Goal: Obtain resource: Obtain resource

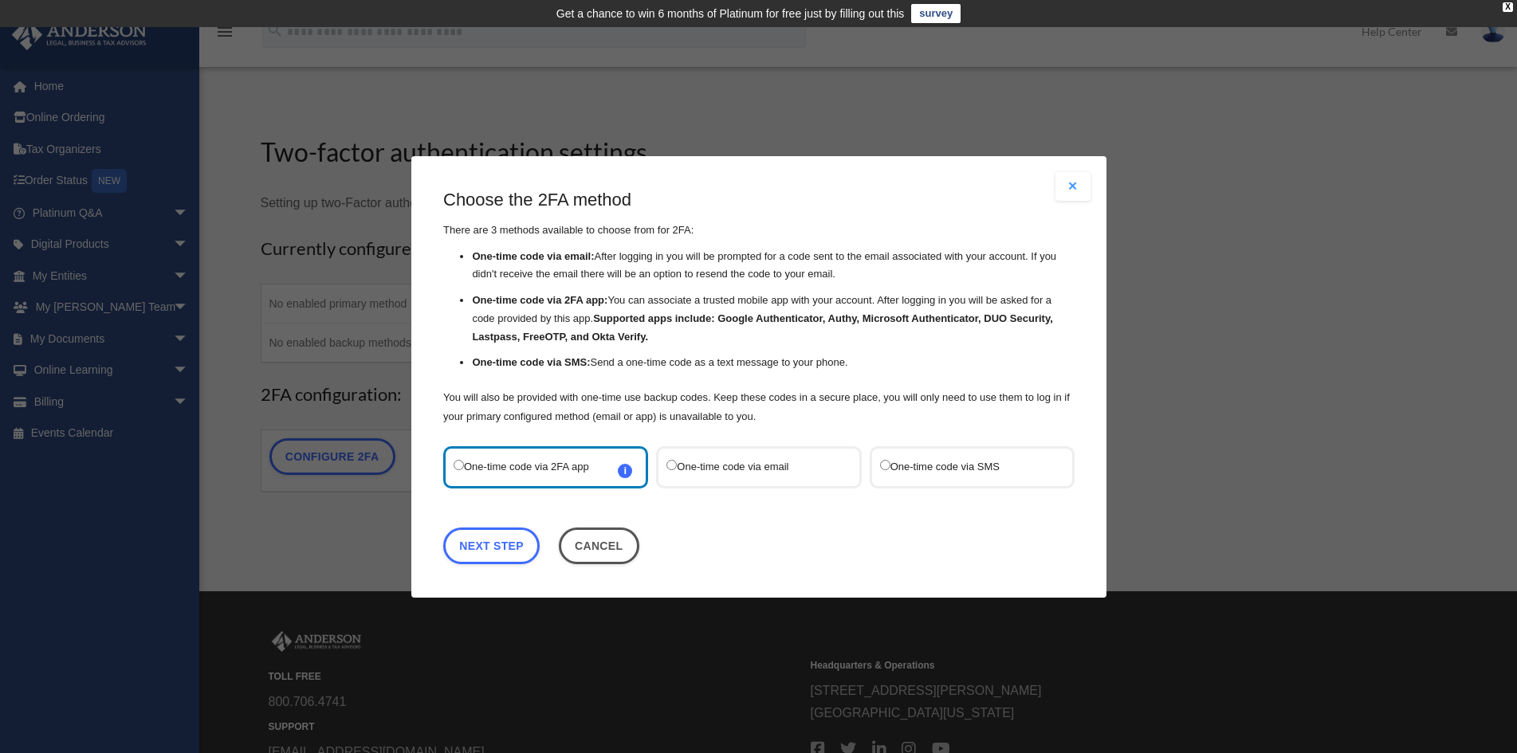
click at [900, 455] on div "One-time code via SMS" at bounding box center [971, 467] width 205 height 42
click at [891, 480] on div "One-time code via SMS" at bounding box center [971, 467] width 205 height 42
click at [895, 473] on label "One-time code via SMS" at bounding box center [963, 467] width 168 height 22
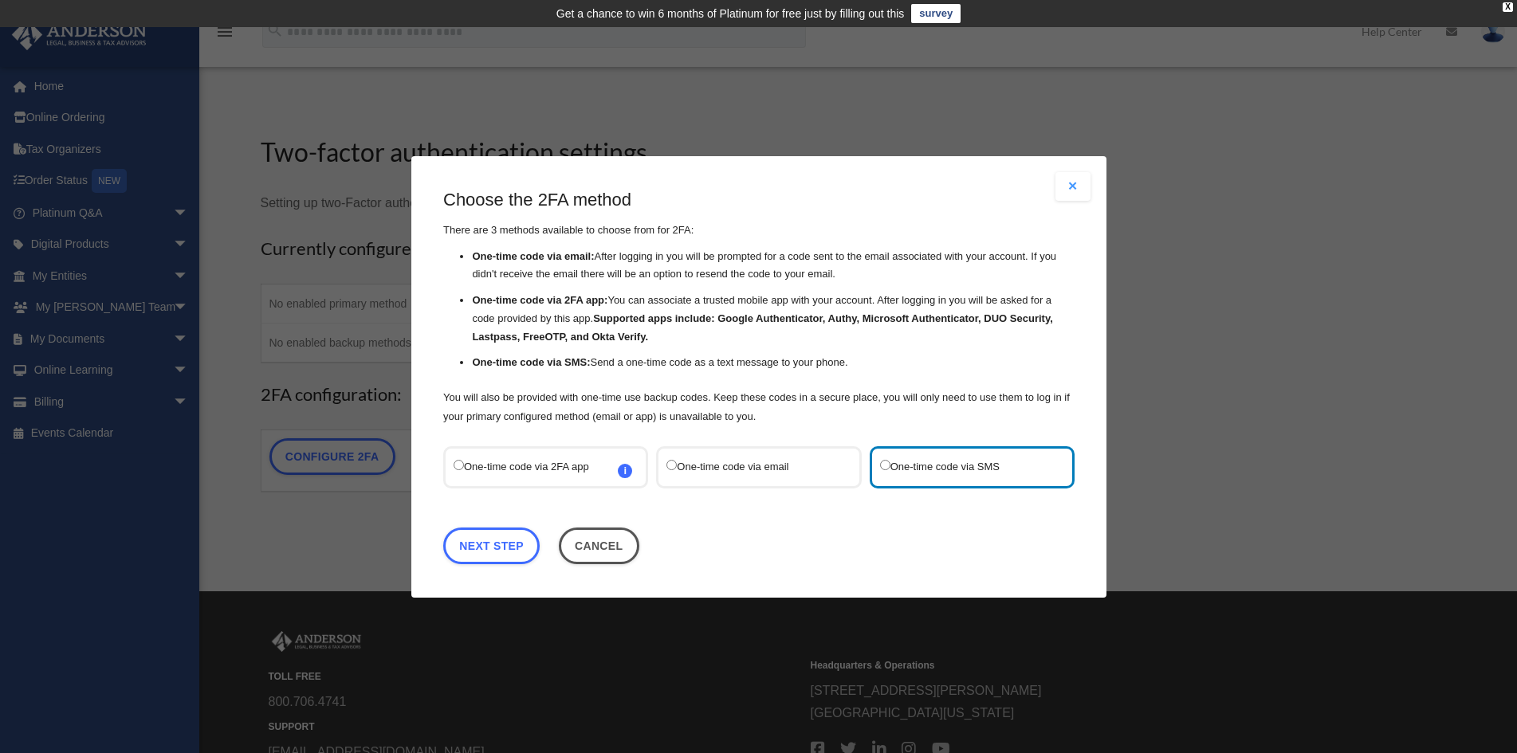
click at [777, 468] on label "One-time code via email" at bounding box center [750, 467] width 168 height 22
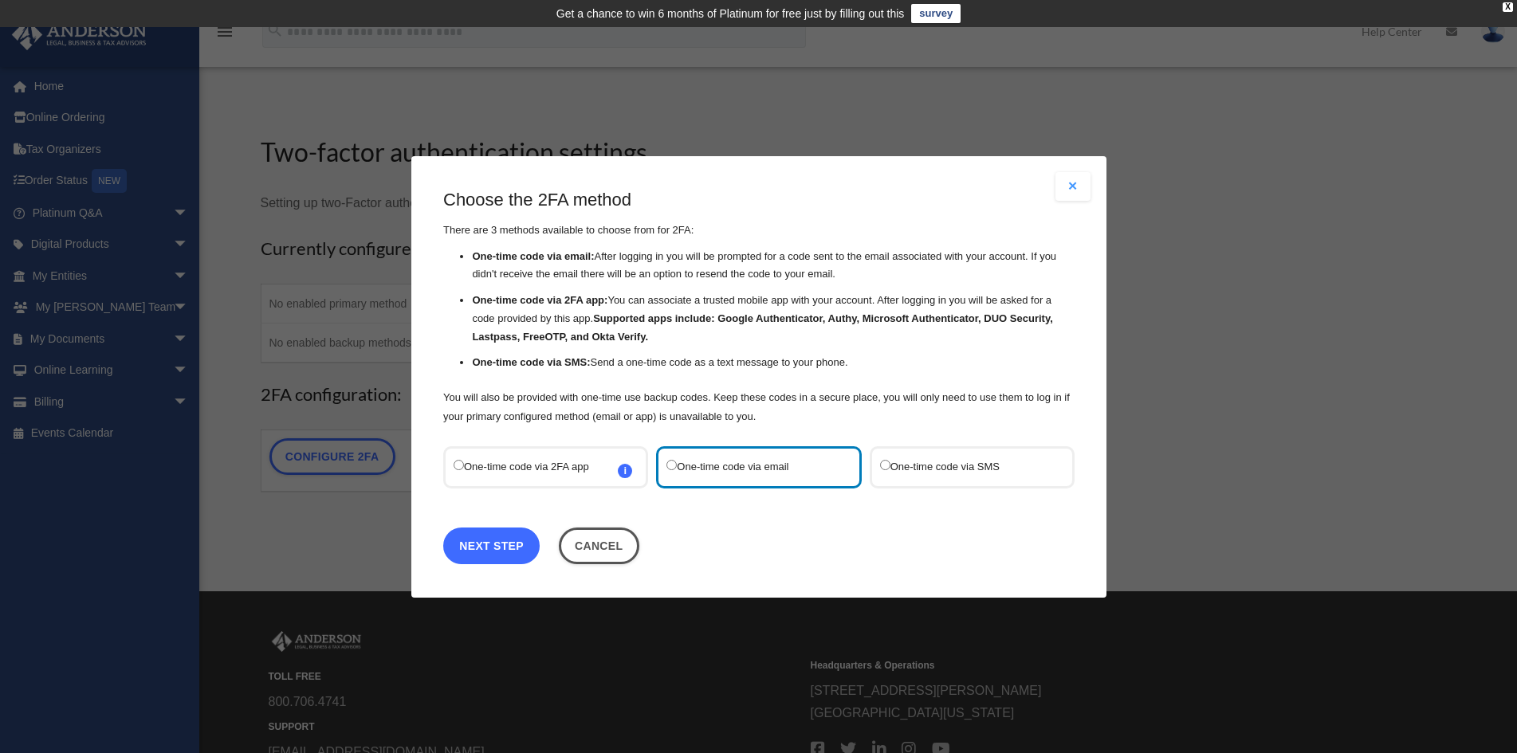
click at [498, 544] on link "Next Step" at bounding box center [491, 545] width 96 height 37
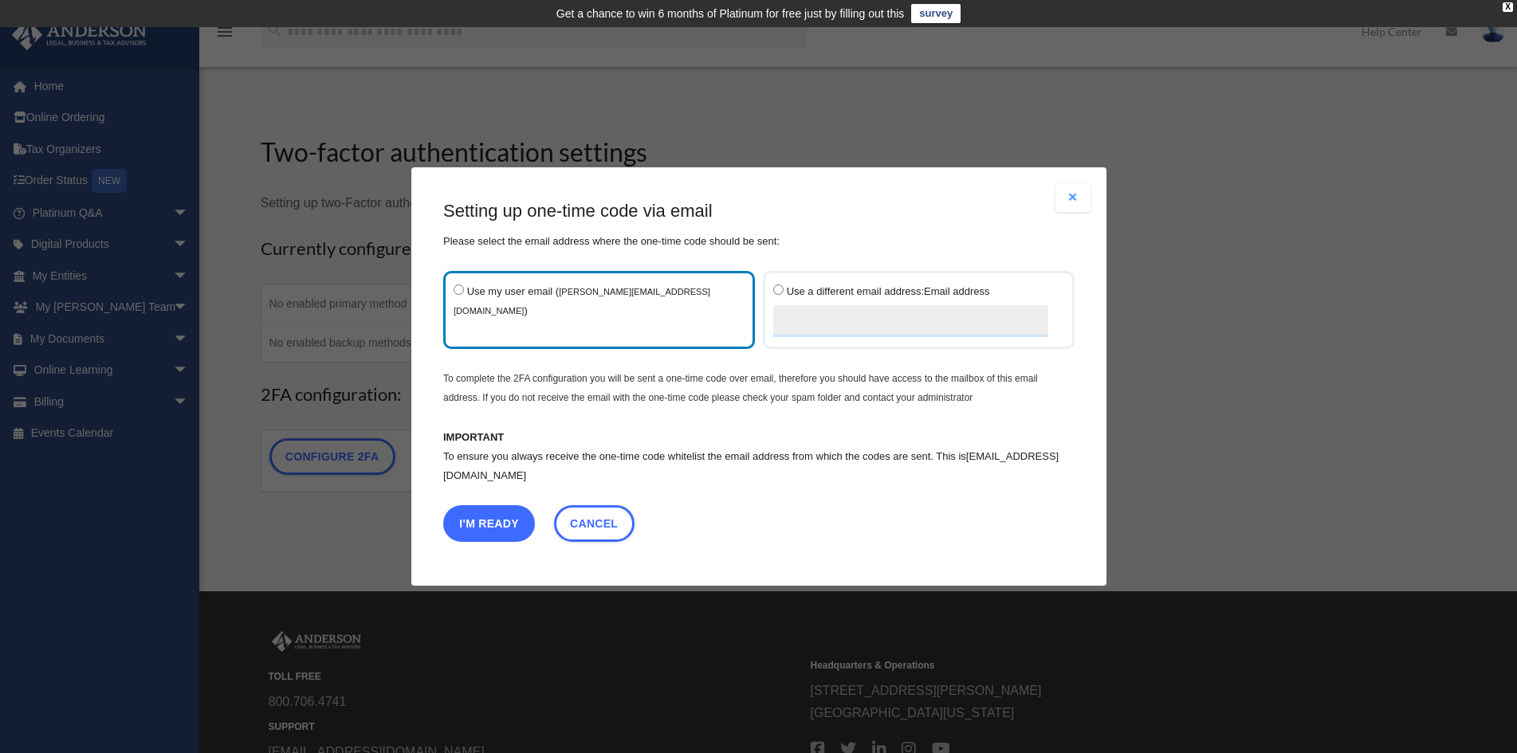
click at [488, 522] on button "I'm Ready" at bounding box center [489, 523] width 92 height 37
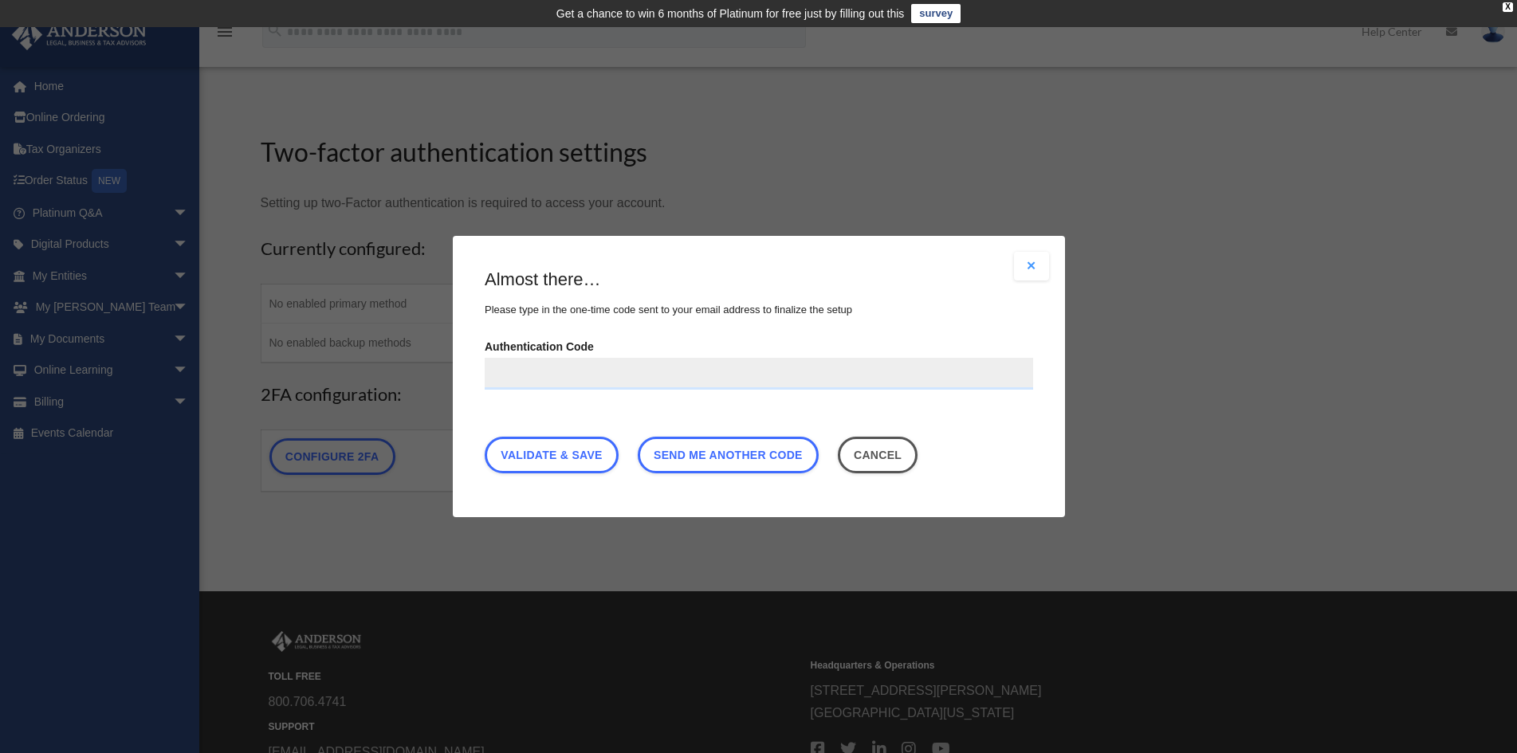
paste input "******"
type input "******"
click at [576, 461] on link "Validate & Save" at bounding box center [552, 455] width 134 height 37
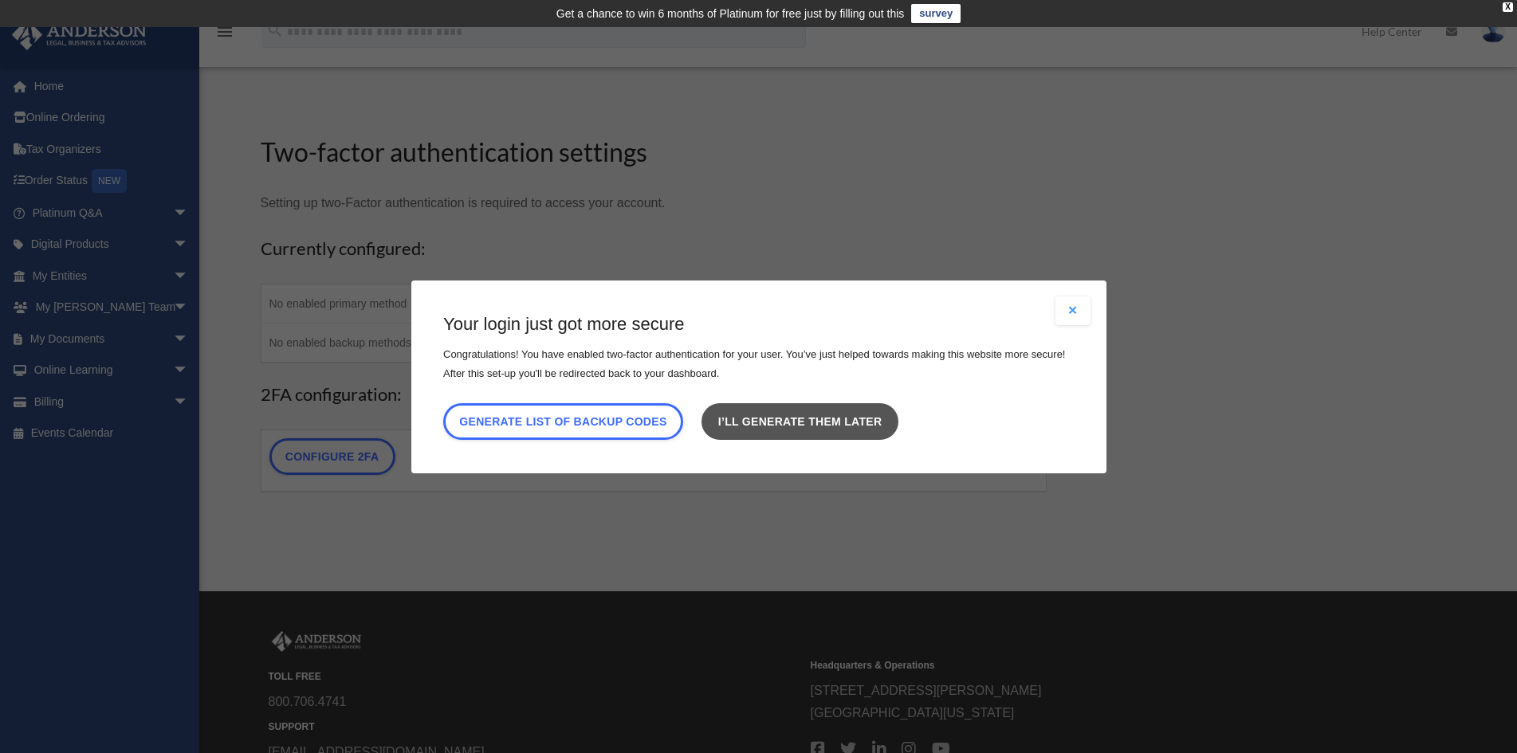
click at [827, 427] on link "I’ll generate them later" at bounding box center [799, 421] width 196 height 37
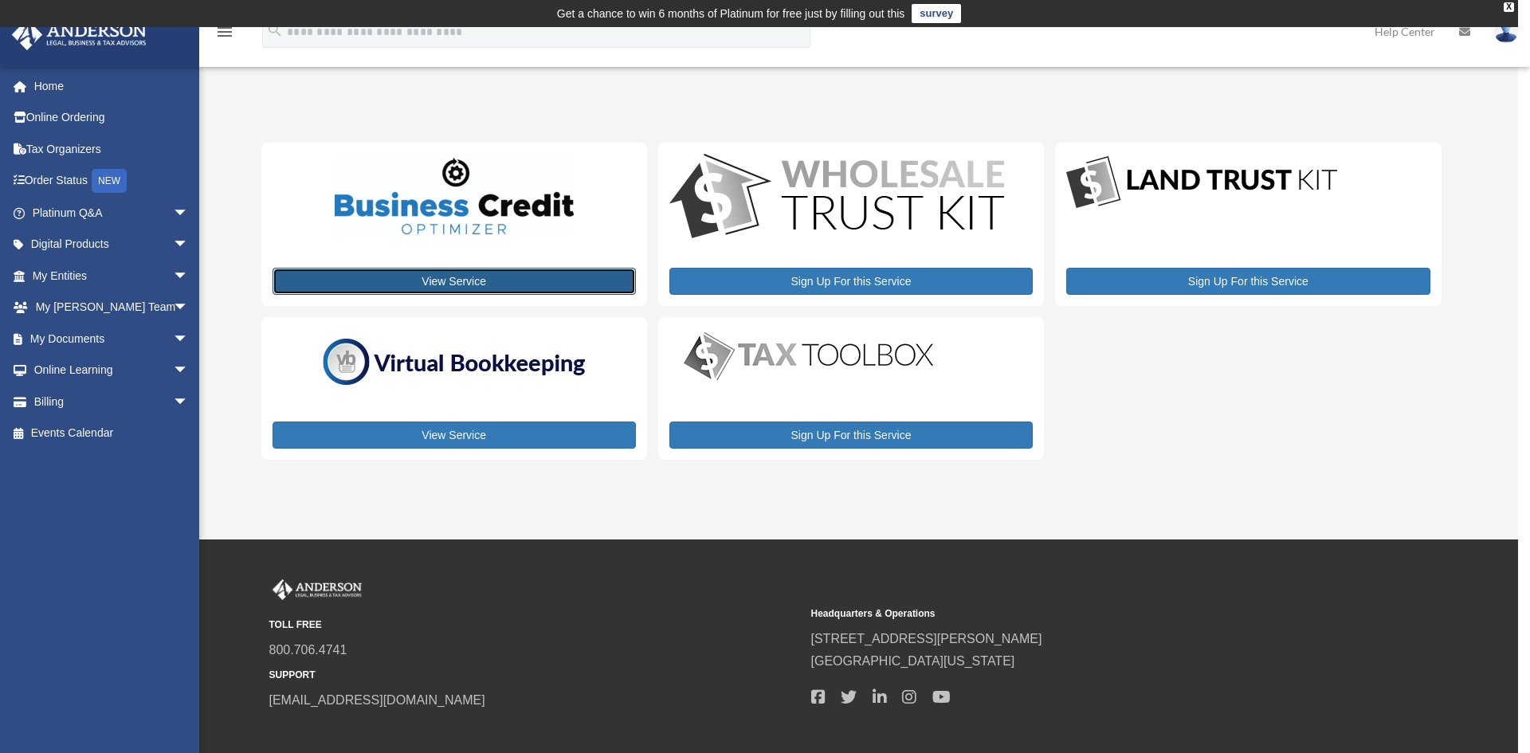
click at [581, 289] on link "View Service" at bounding box center [454, 281] width 363 height 27
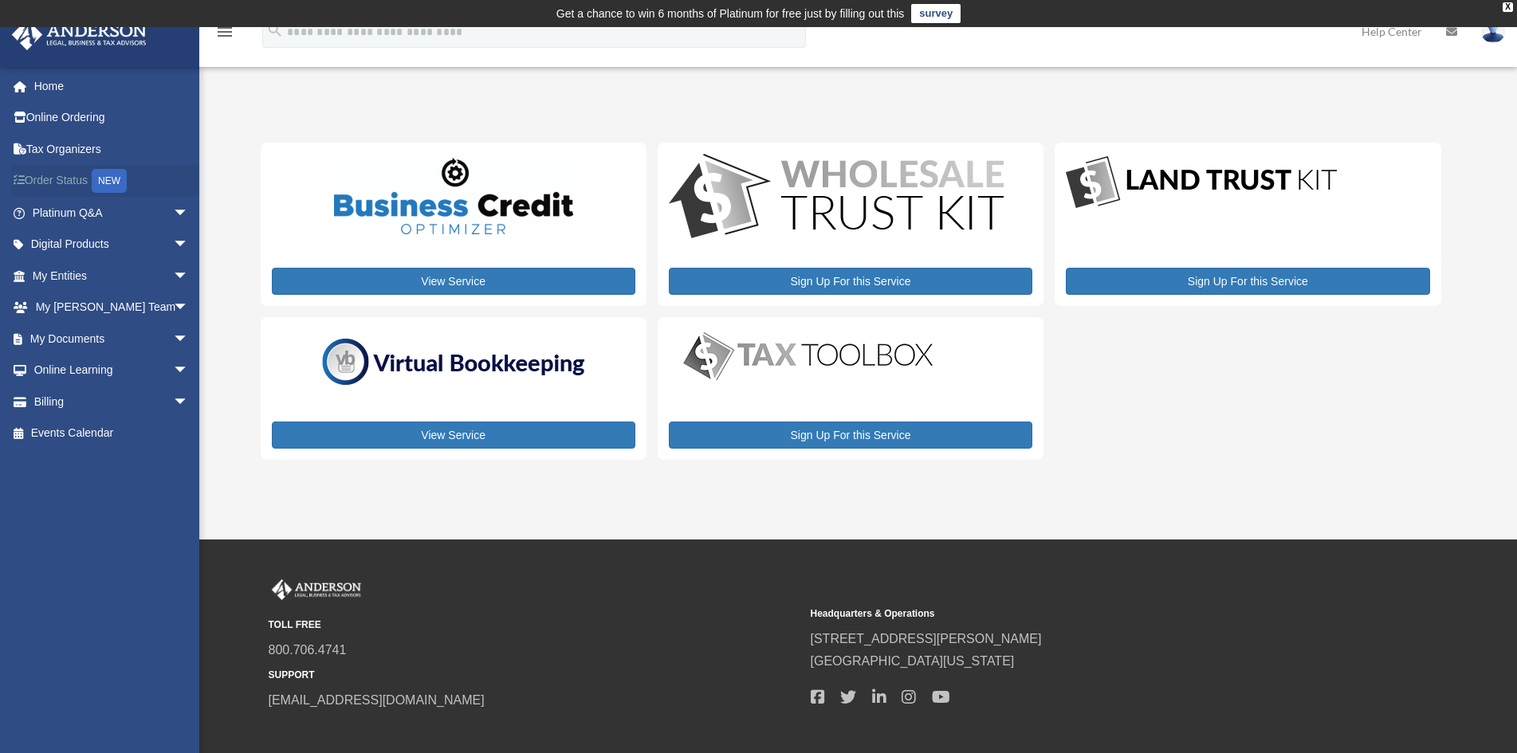
click at [23, 178] on icon at bounding box center [23, 180] width 2 height 11
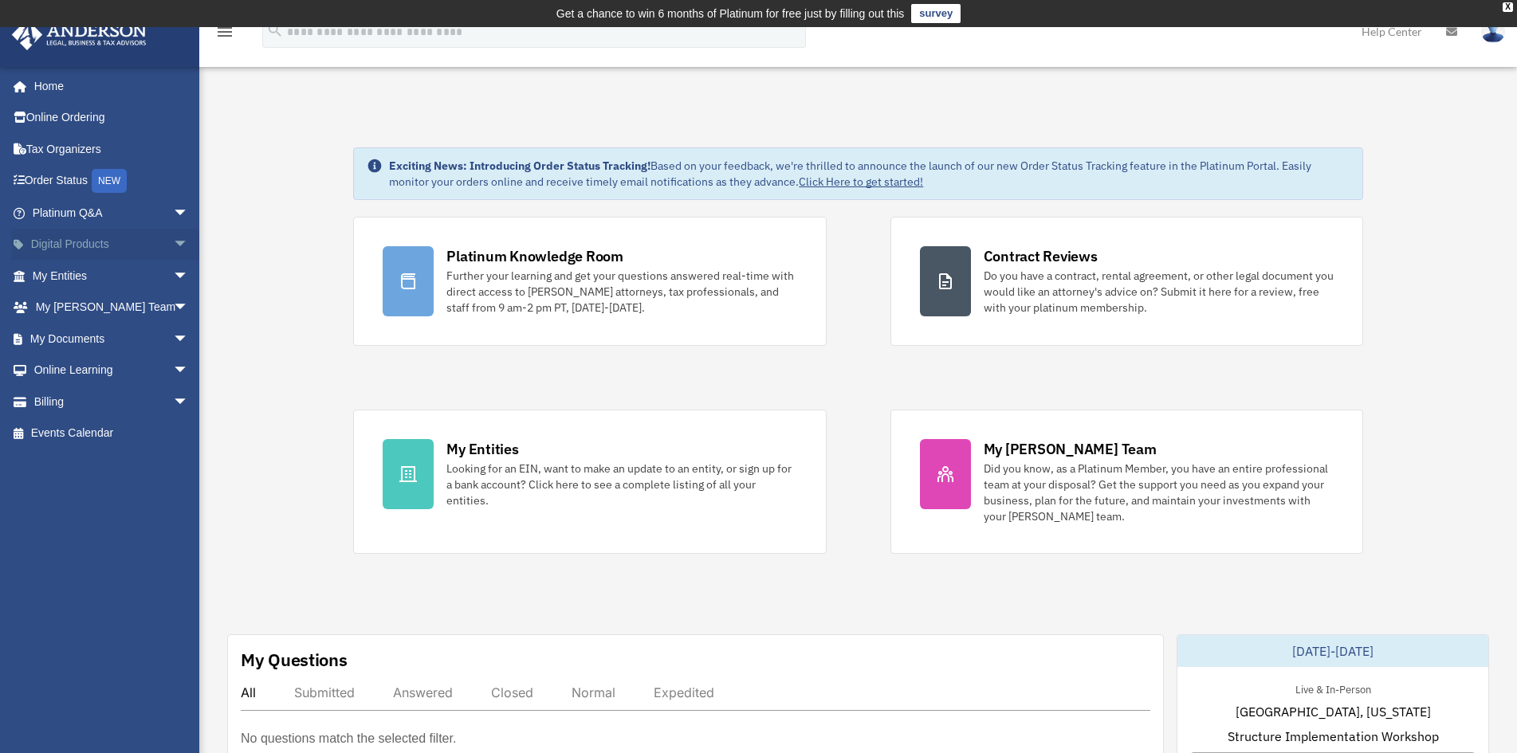
click at [84, 238] on link "Digital Products arrow_drop_down" at bounding box center [112, 245] width 202 height 32
click at [173, 243] on span "arrow_drop_down" at bounding box center [189, 245] width 32 height 33
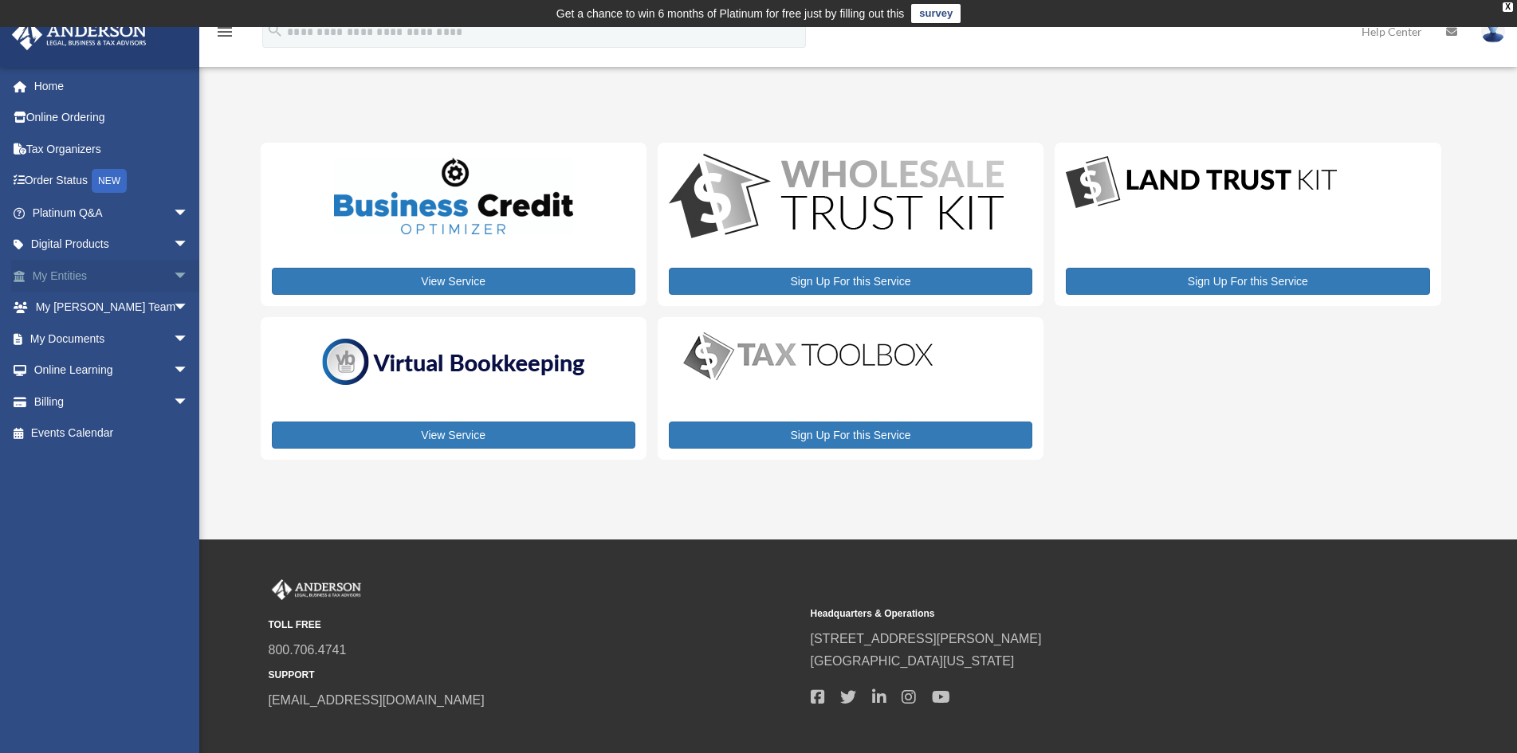
click at [173, 281] on span "arrow_drop_down" at bounding box center [189, 276] width 32 height 33
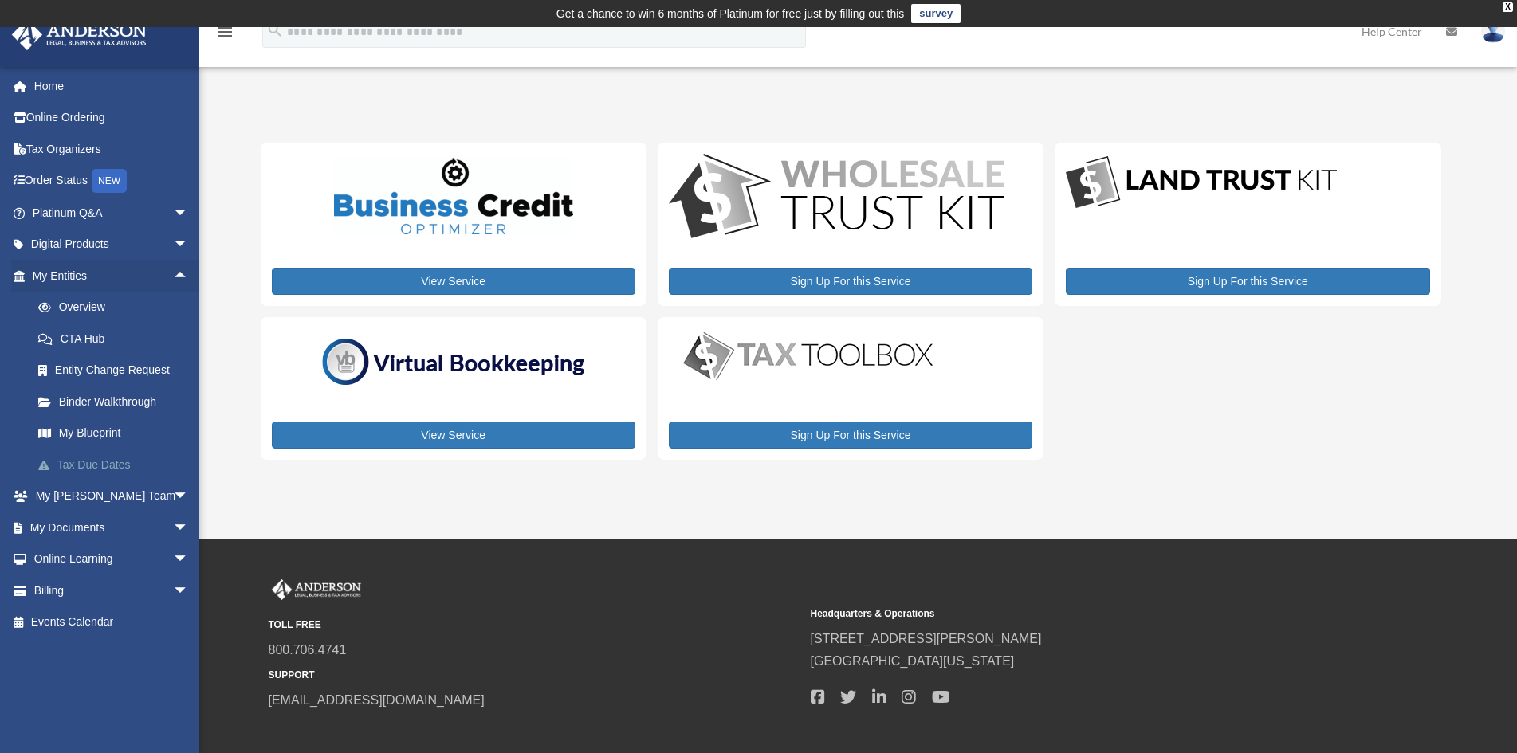
click at [105, 454] on link "Tax Due Dates" at bounding box center [117, 465] width 190 height 32
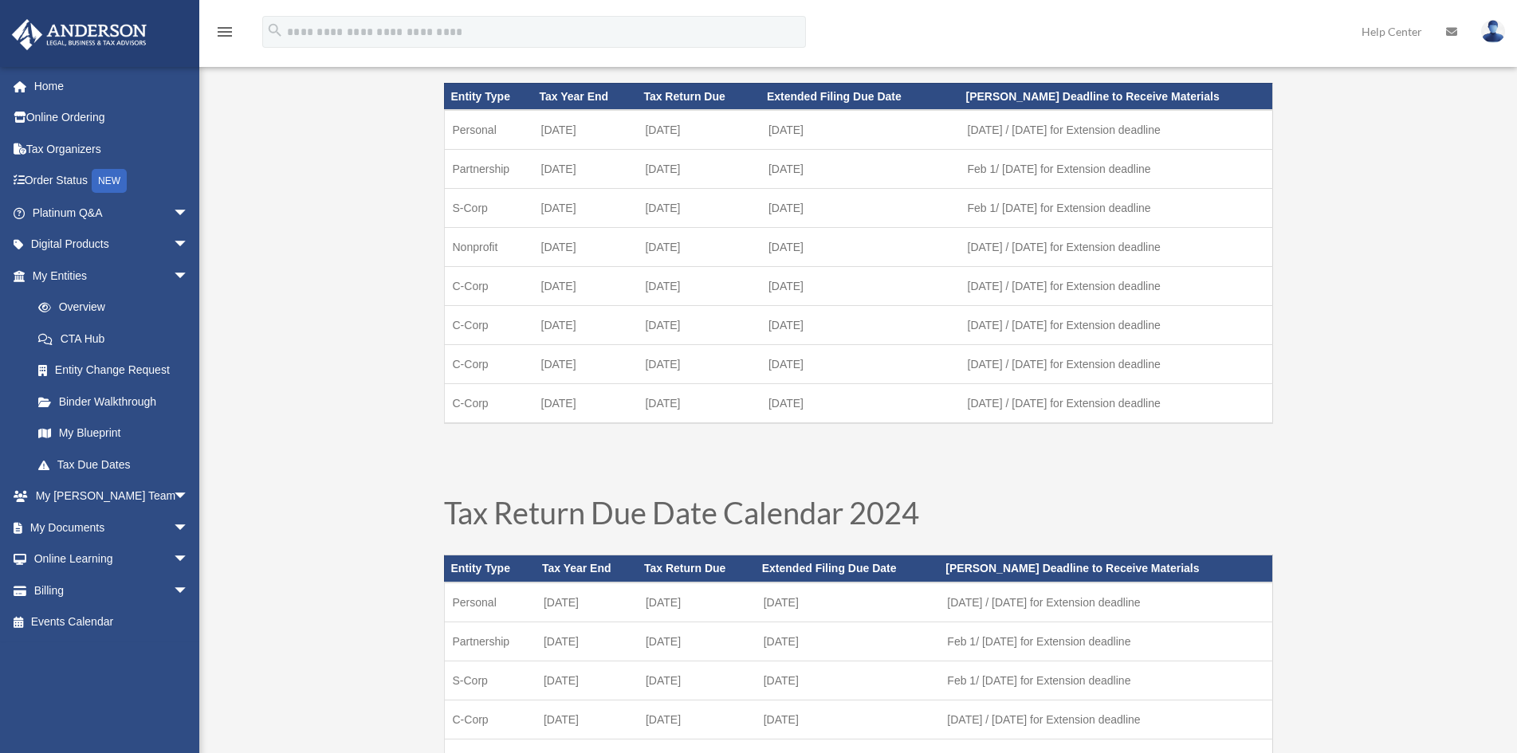
scroll to position [159, 0]
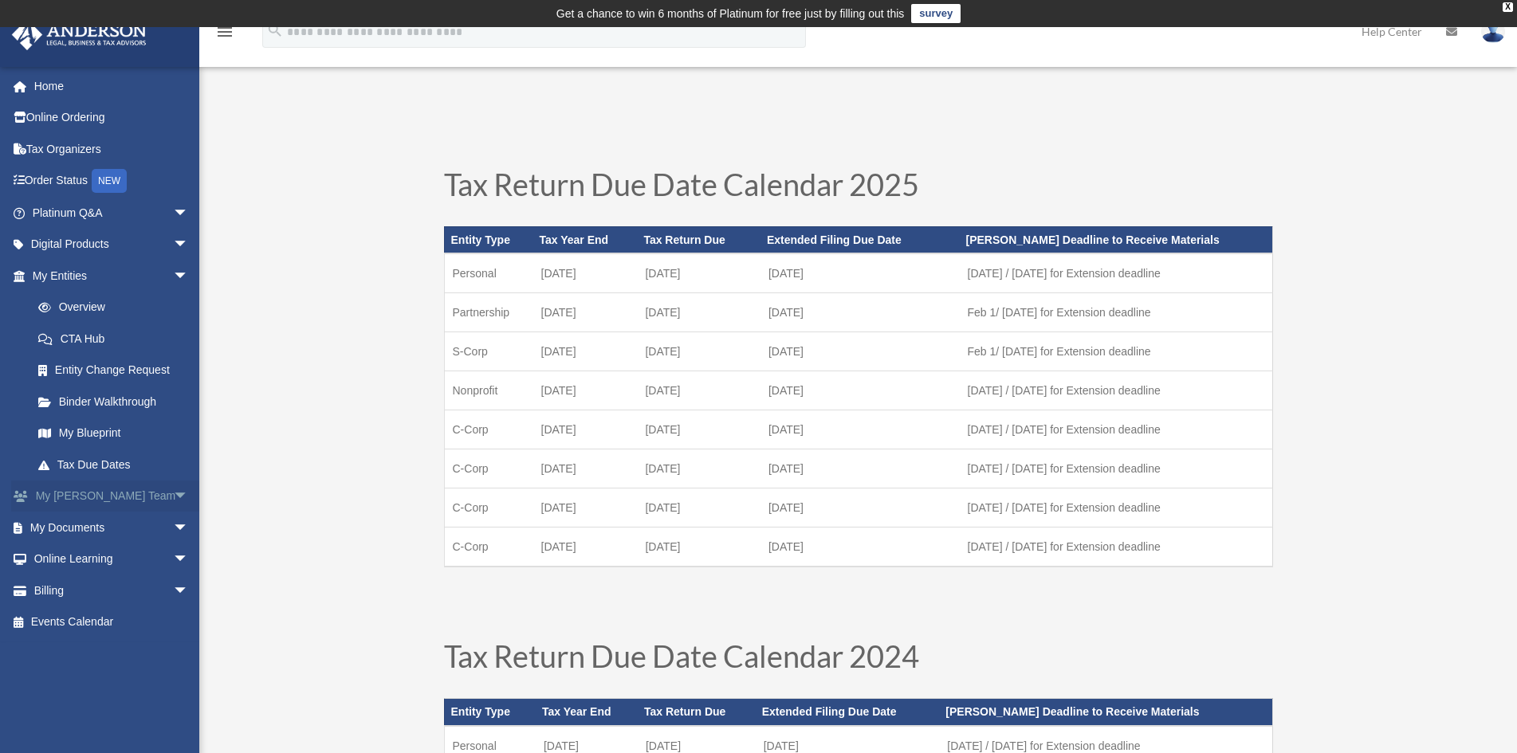
click at [173, 494] on span "arrow_drop_down" at bounding box center [189, 497] width 32 height 33
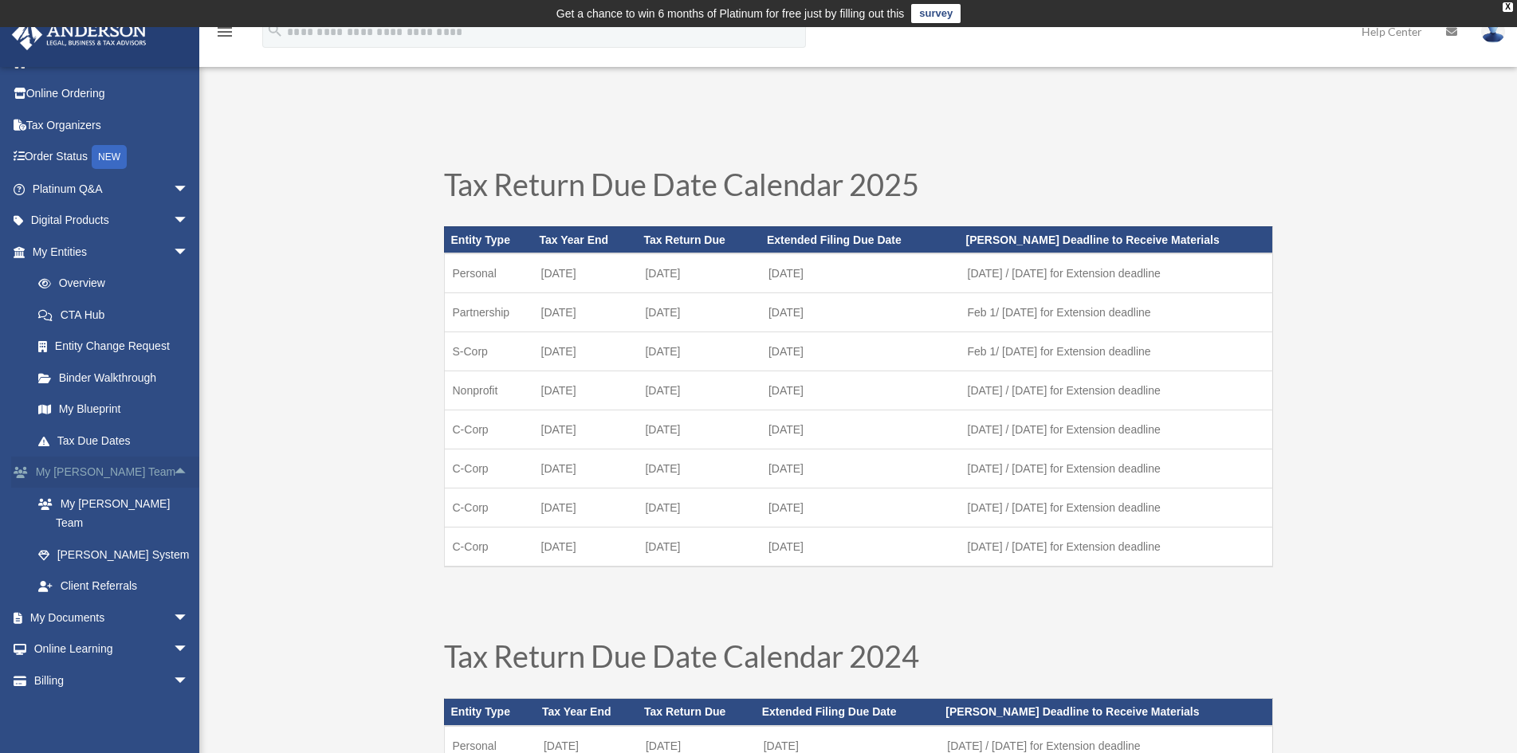
scroll to position [37, 0]
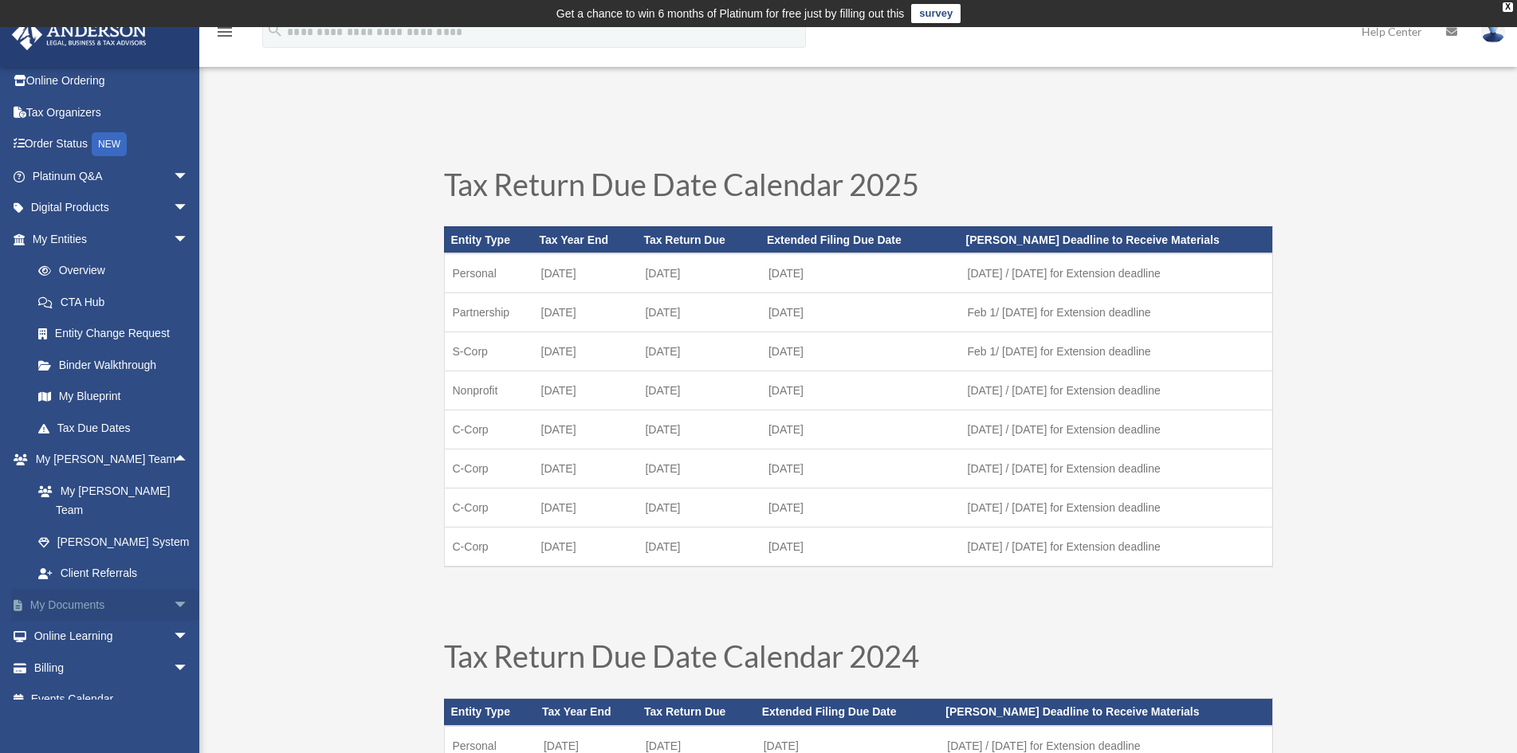
click at [173, 589] on span "arrow_drop_down" at bounding box center [189, 605] width 32 height 33
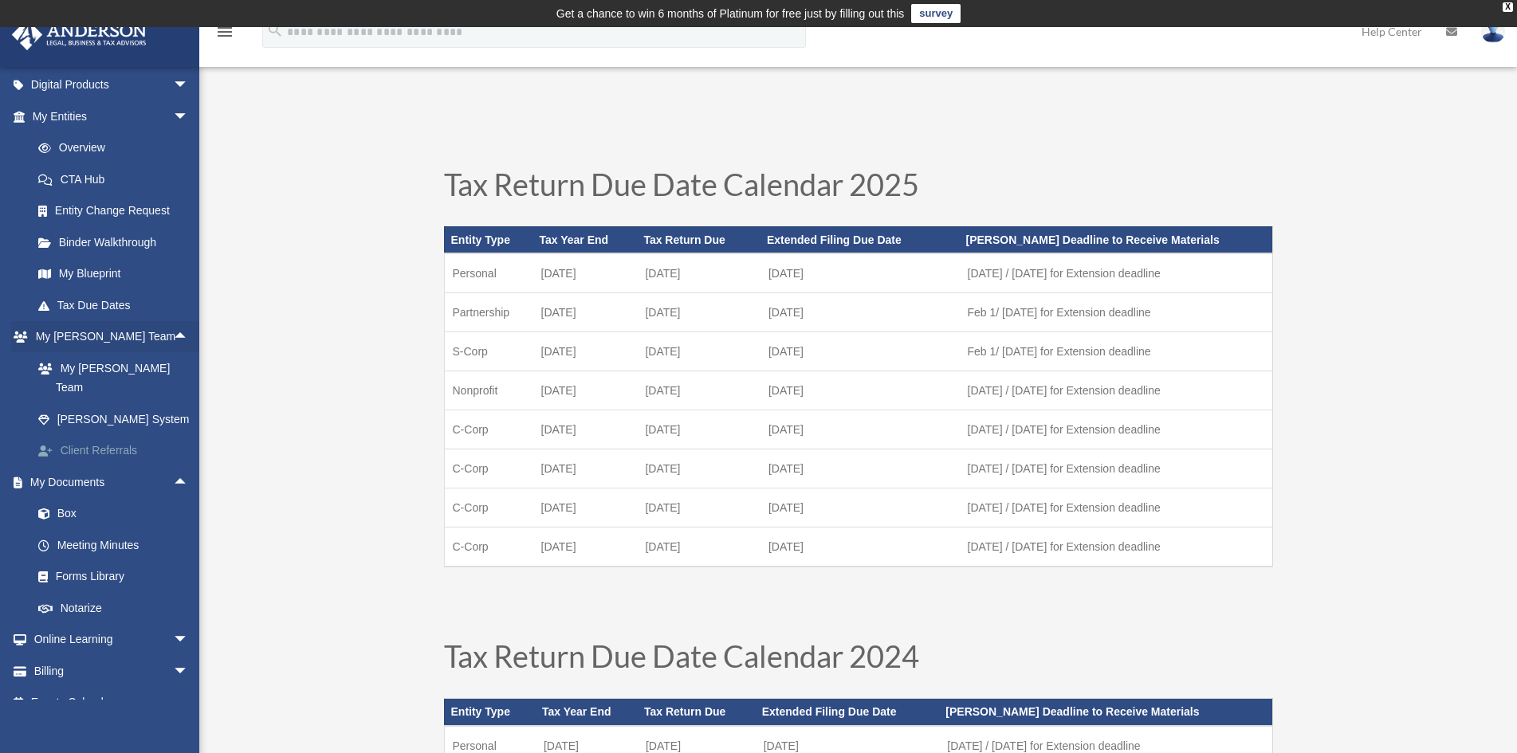
scroll to position [163, 0]
click at [125, 558] on link "Forms Library" at bounding box center [117, 574] width 190 height 32
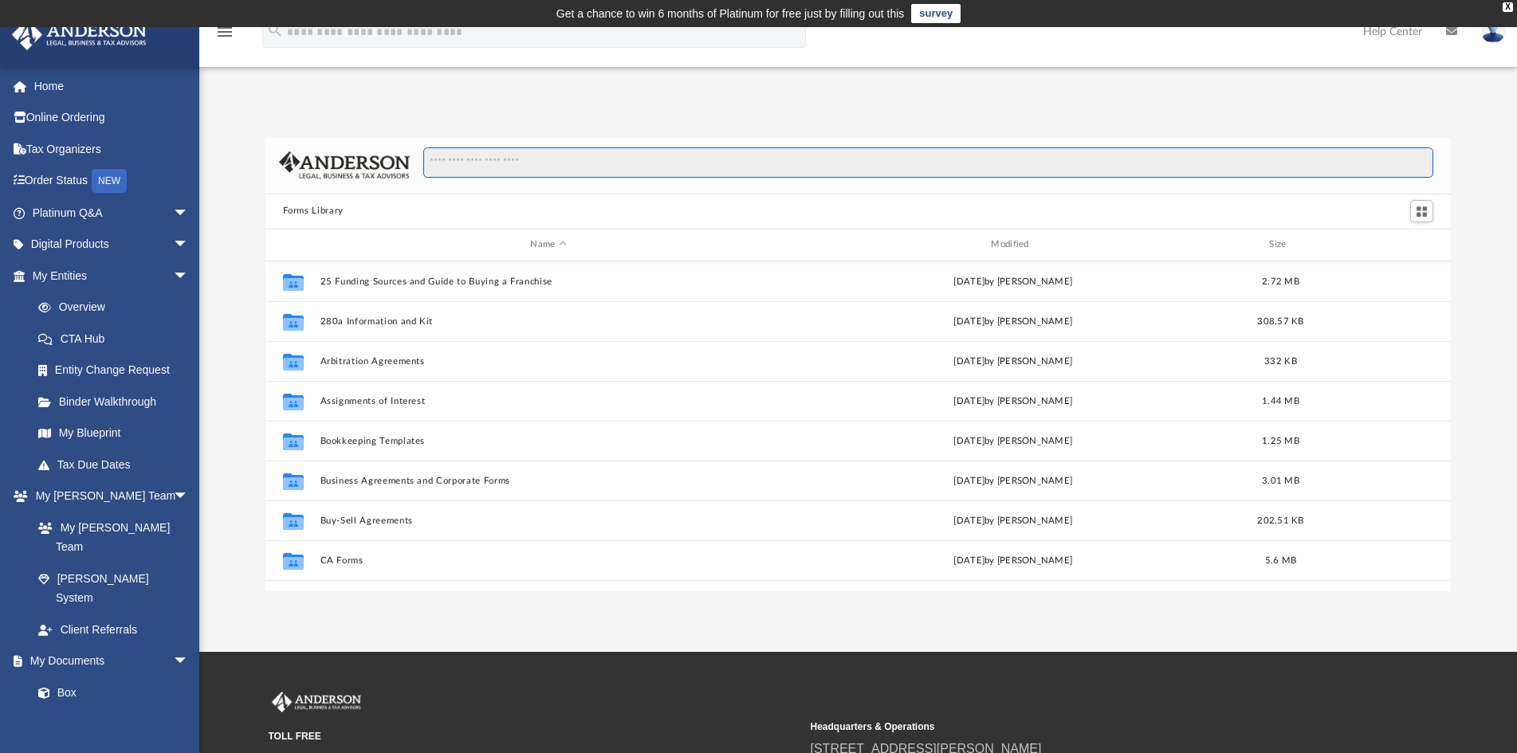
click at [858, 166] on input "Search files and folders" at bounding box center [928, 162] width 1010 height 30
type input "****"
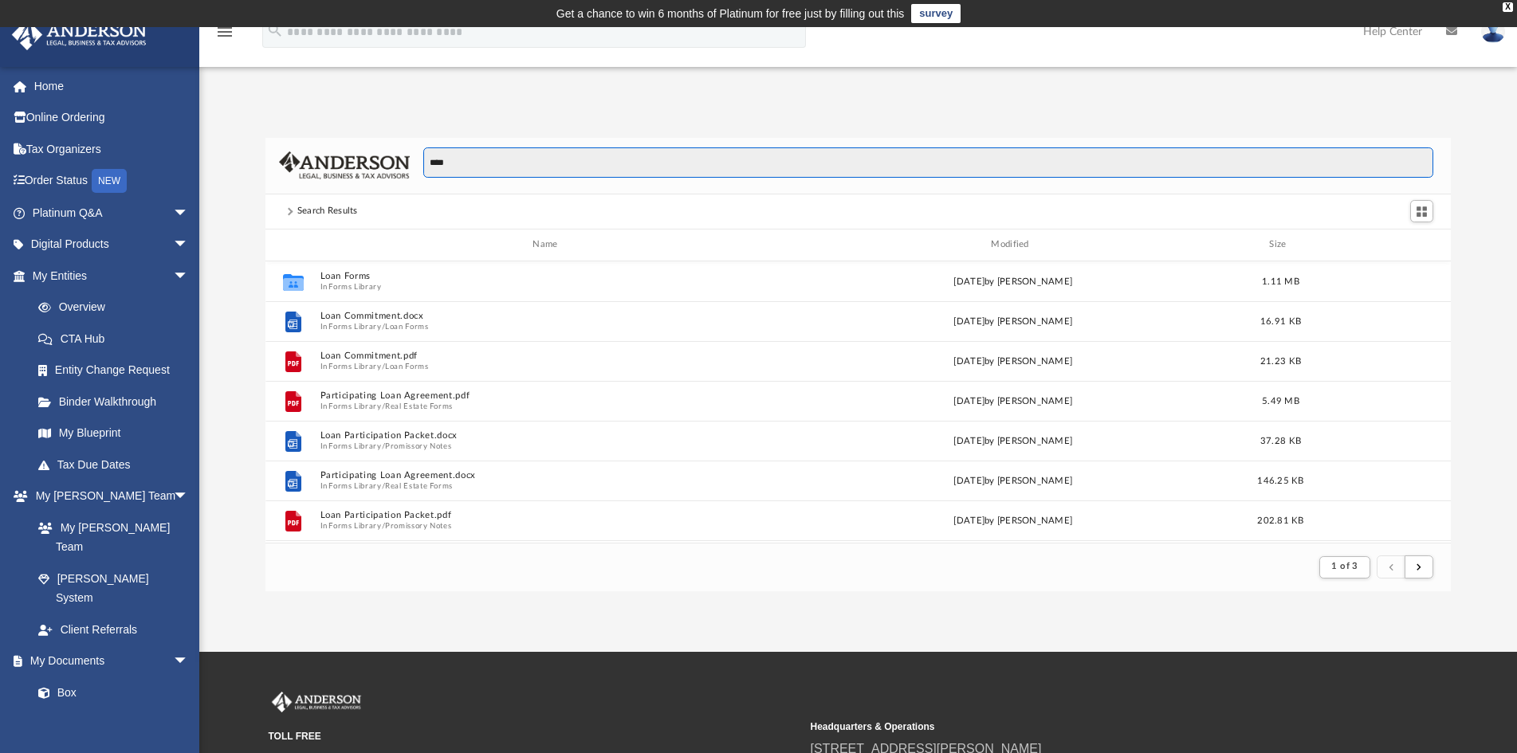
scroll to position [300, 1172]
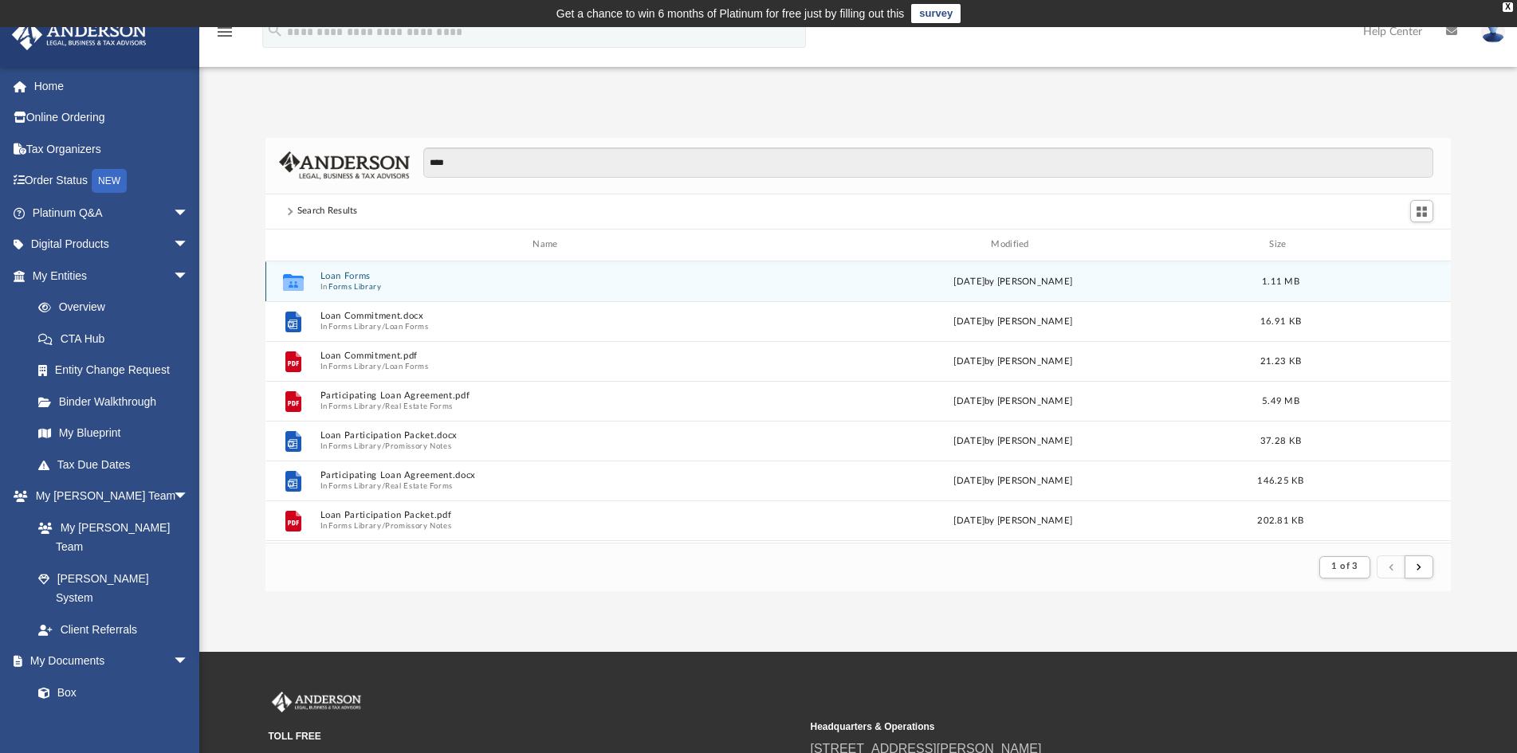
click at [473, 285] on span "In Forms Library" at bounding box center [549, 286] width 458 height 10
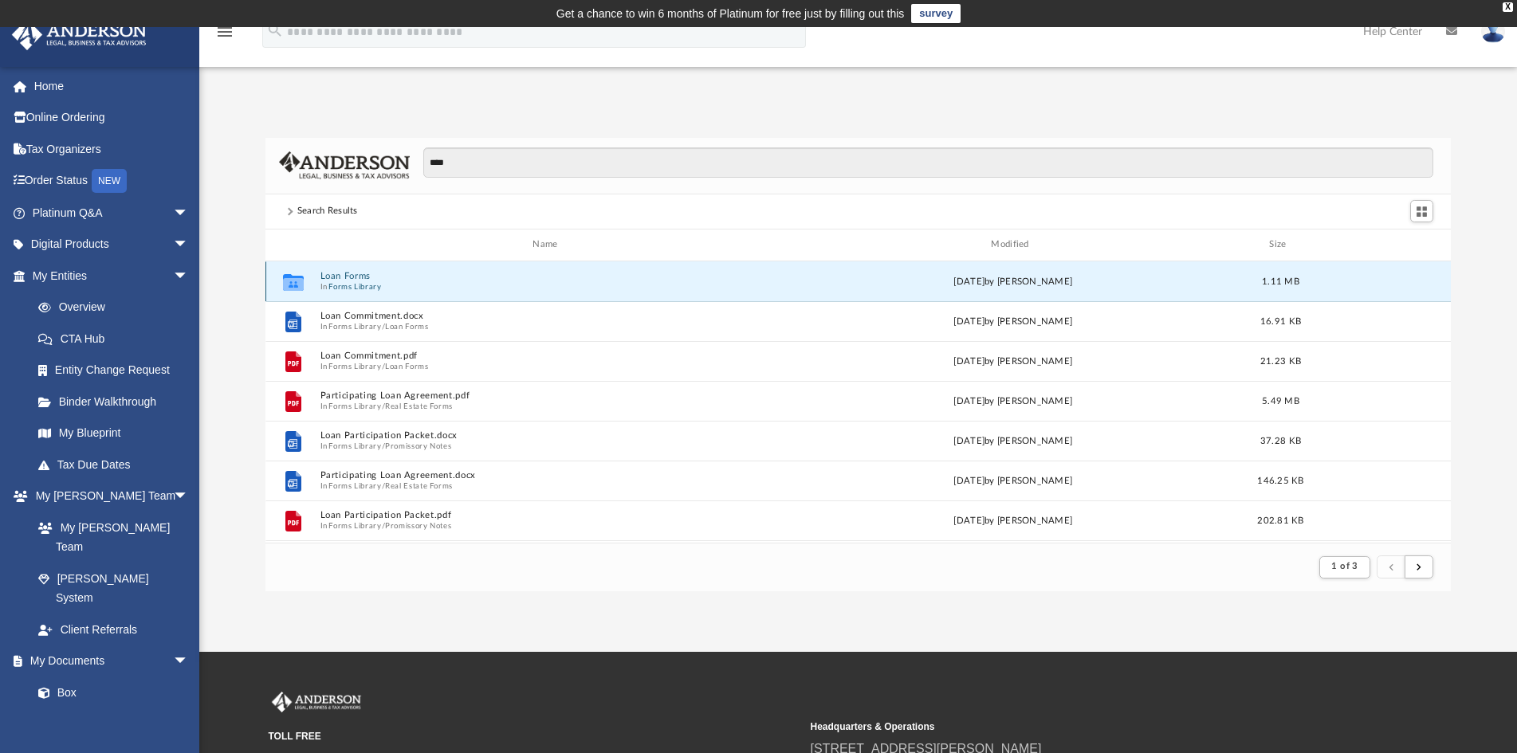
click at [333, 275] on button "Loan Forms" at bounding box center [549, 276] width 458 height 10
click at [333, 275] on div "Collaborated Folder Loan Forms Wed Oct 5 2022 by Mary Acree 1.11 MB" at bounding box center [858, 281] width 1186 height 40
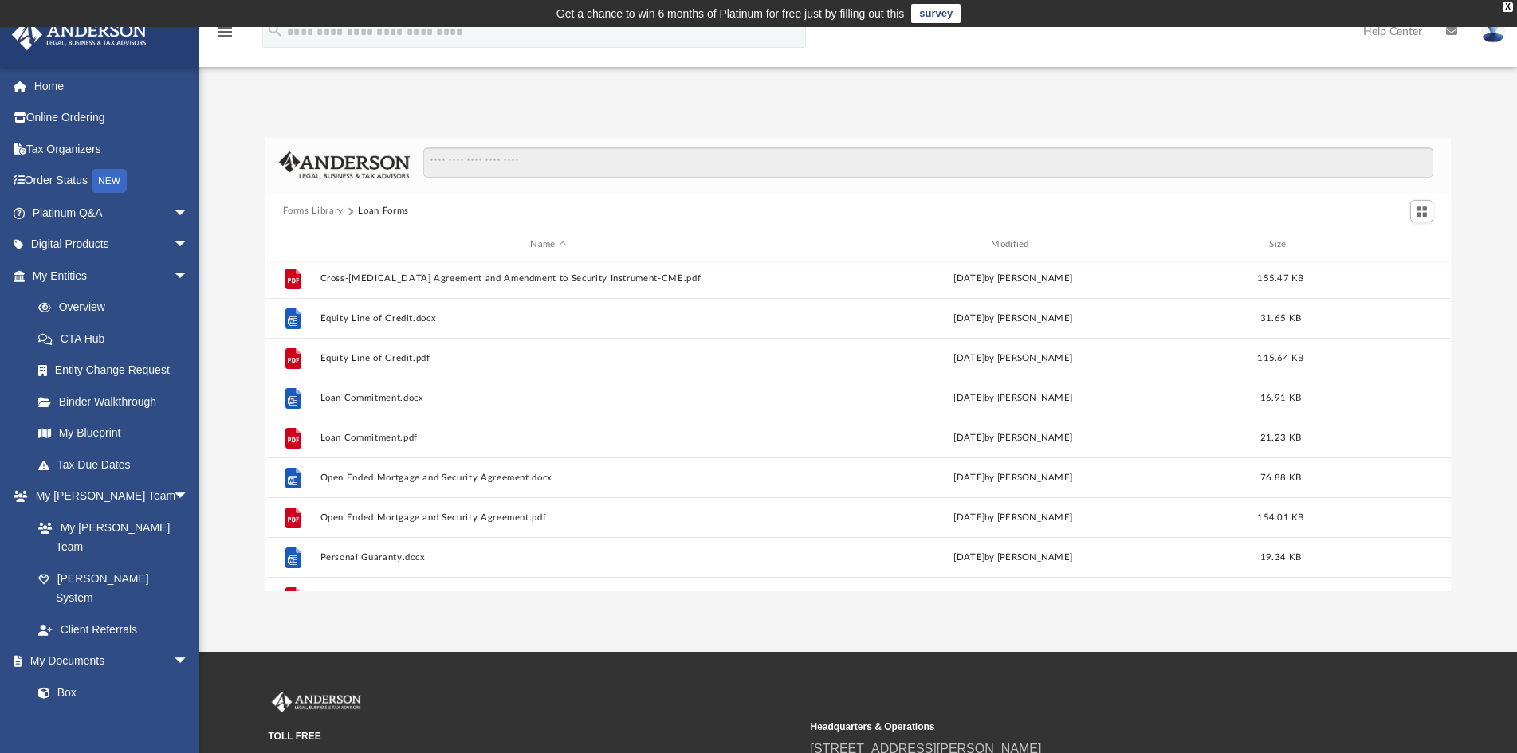
scroll to position [0, 0]
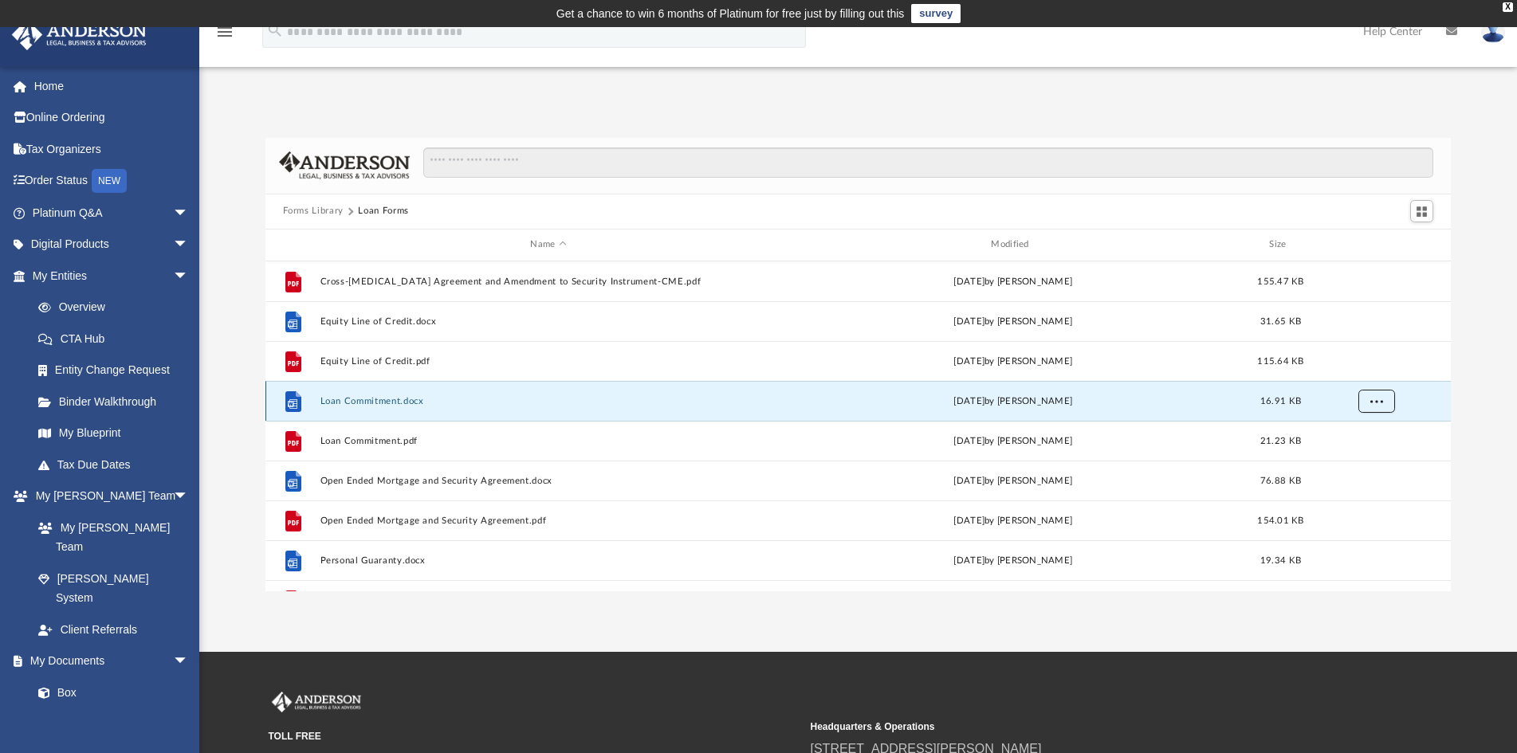
drag, startPoint x: 357, startPoint y: 403, endPoint x: 1384, endPoint y: 407, distance: 1026.6
click at [1384, 407] on button "More options" at bounding box center [1375, 401] width 37 height 24
click at [1365, 431] on li "Preview" at bounding box center [1361, 434] width 46 height 17
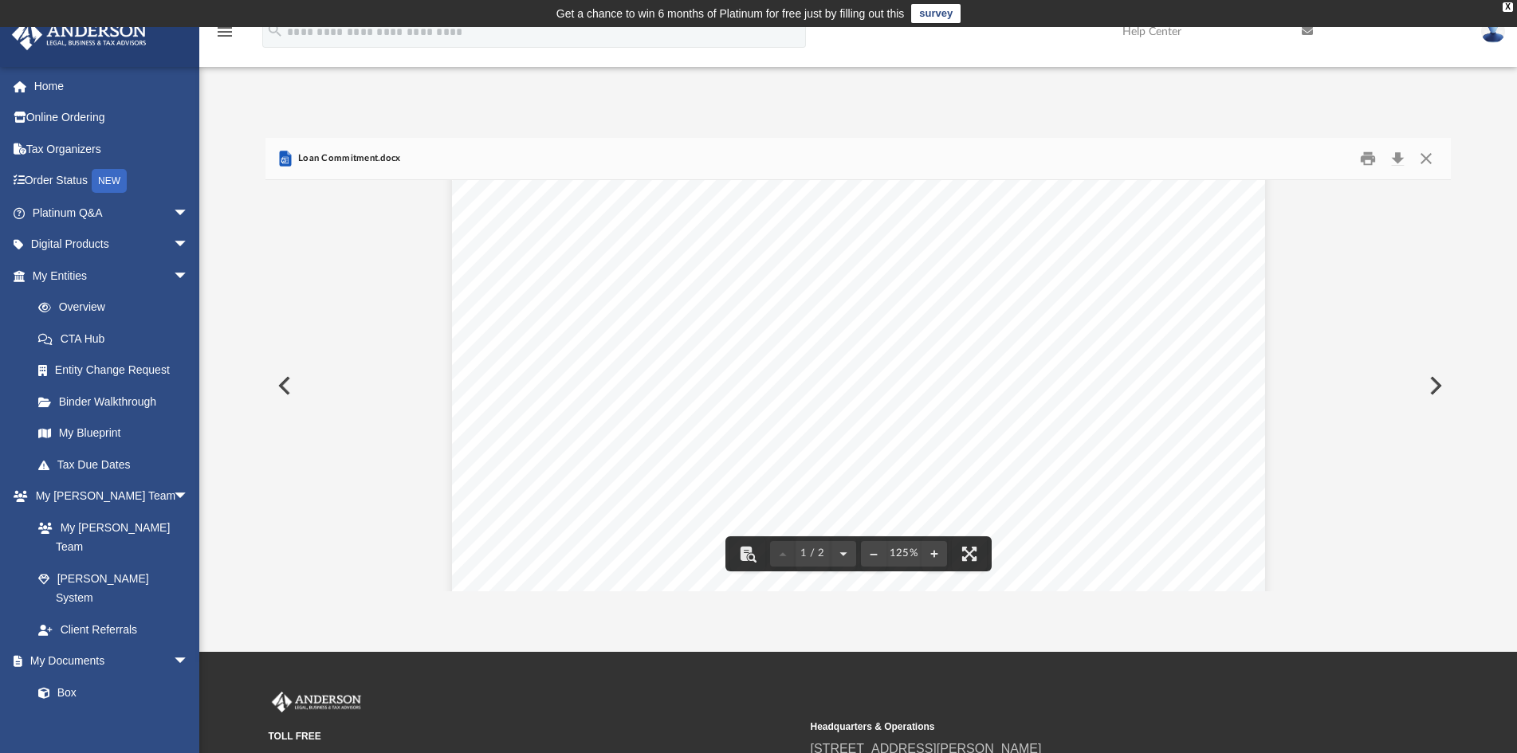
scroll to position [67, 0]
click at [1428, 159] on button "Close" at bounding box center [1426, 158] width 29 height 25
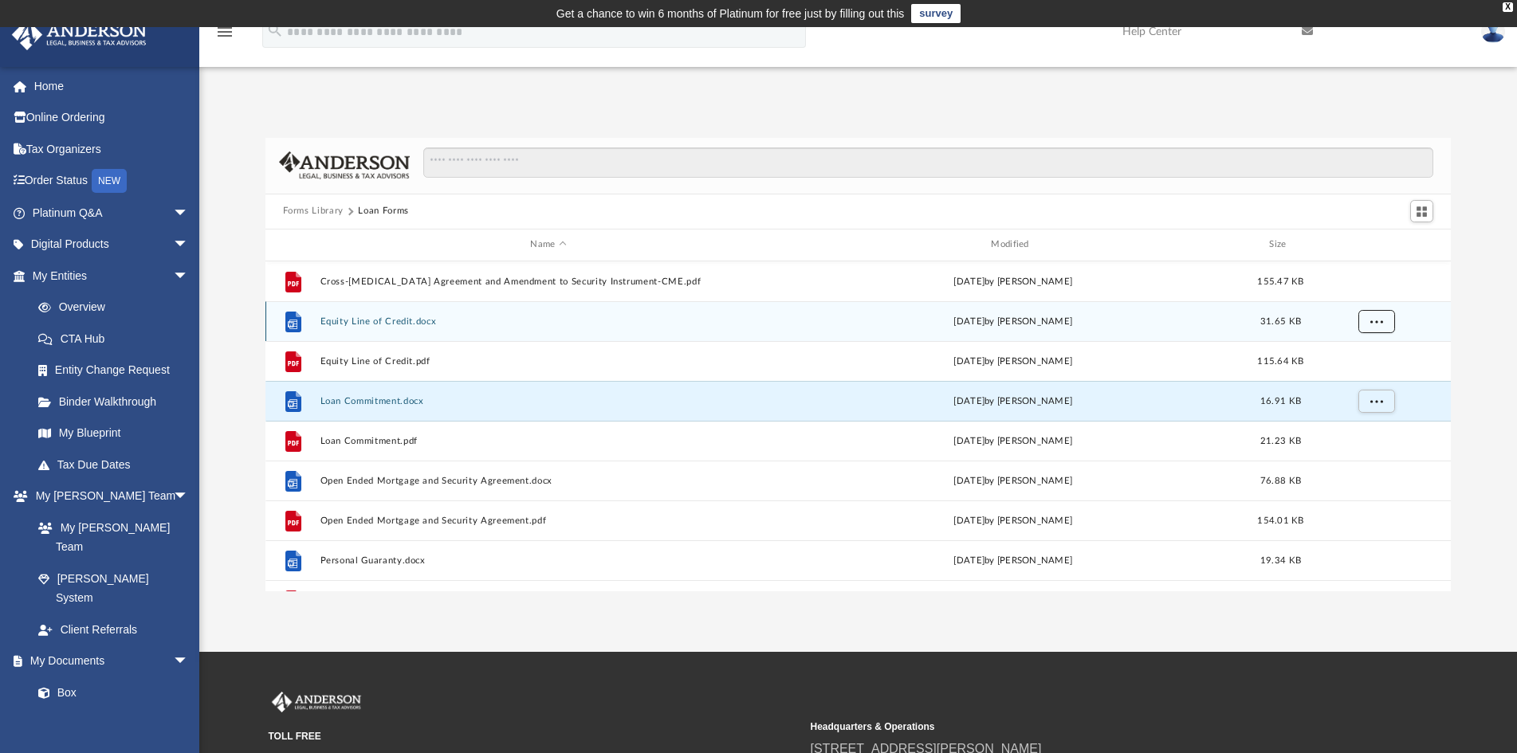
click at [1388, 324] on button "More options" at bounding box center [1375, 321] width 37 height 24
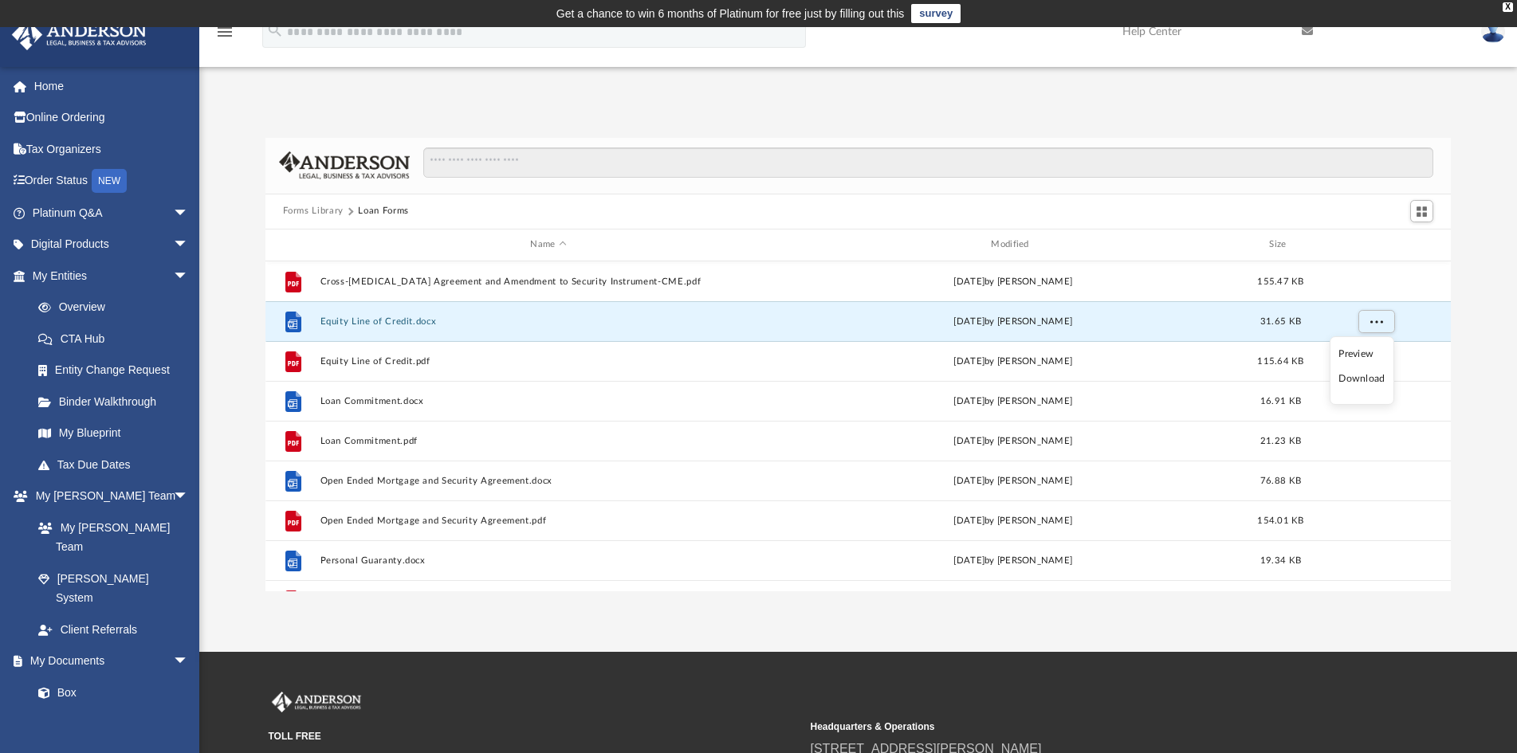
click at [1370, 352] on li "Preview" at bounding box center [1361, 354] width 46 height 17
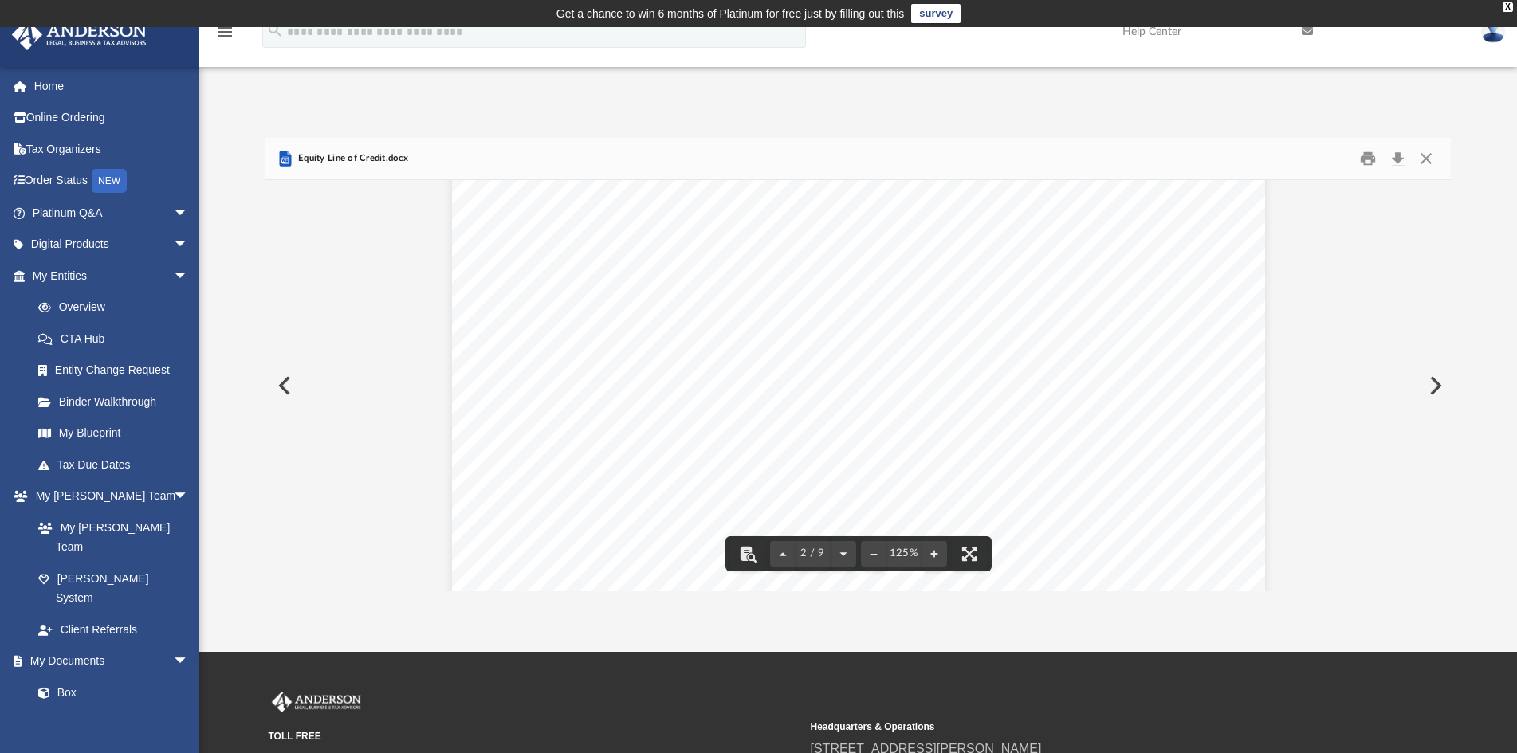
scroll to position [1116, 0]
click at [1429, 387] on button "Preview" at bounding box center [1433, 385] width 35 height 45
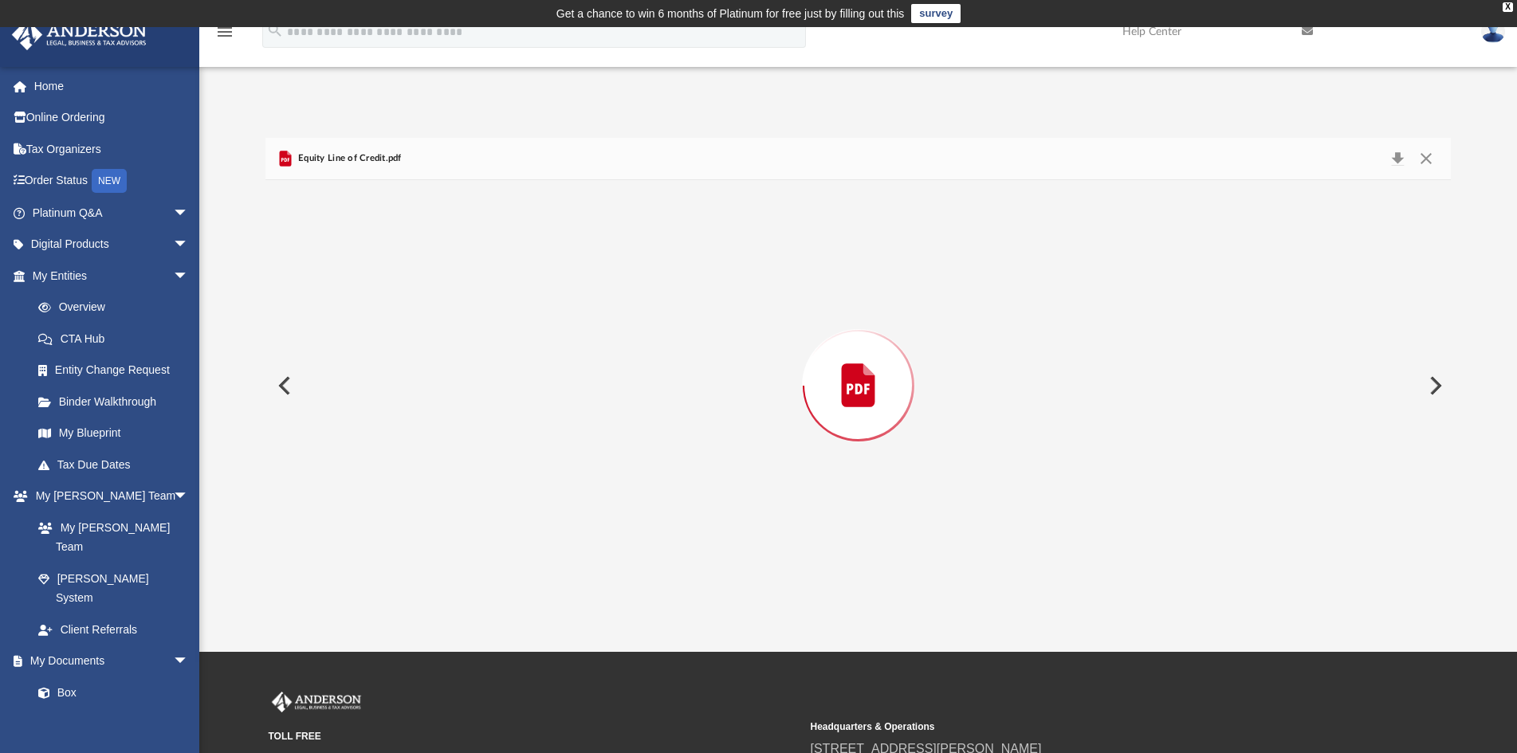
click at [1429, 387] on button "Preview" at bounding box center [1433, 385] width 35 height 45
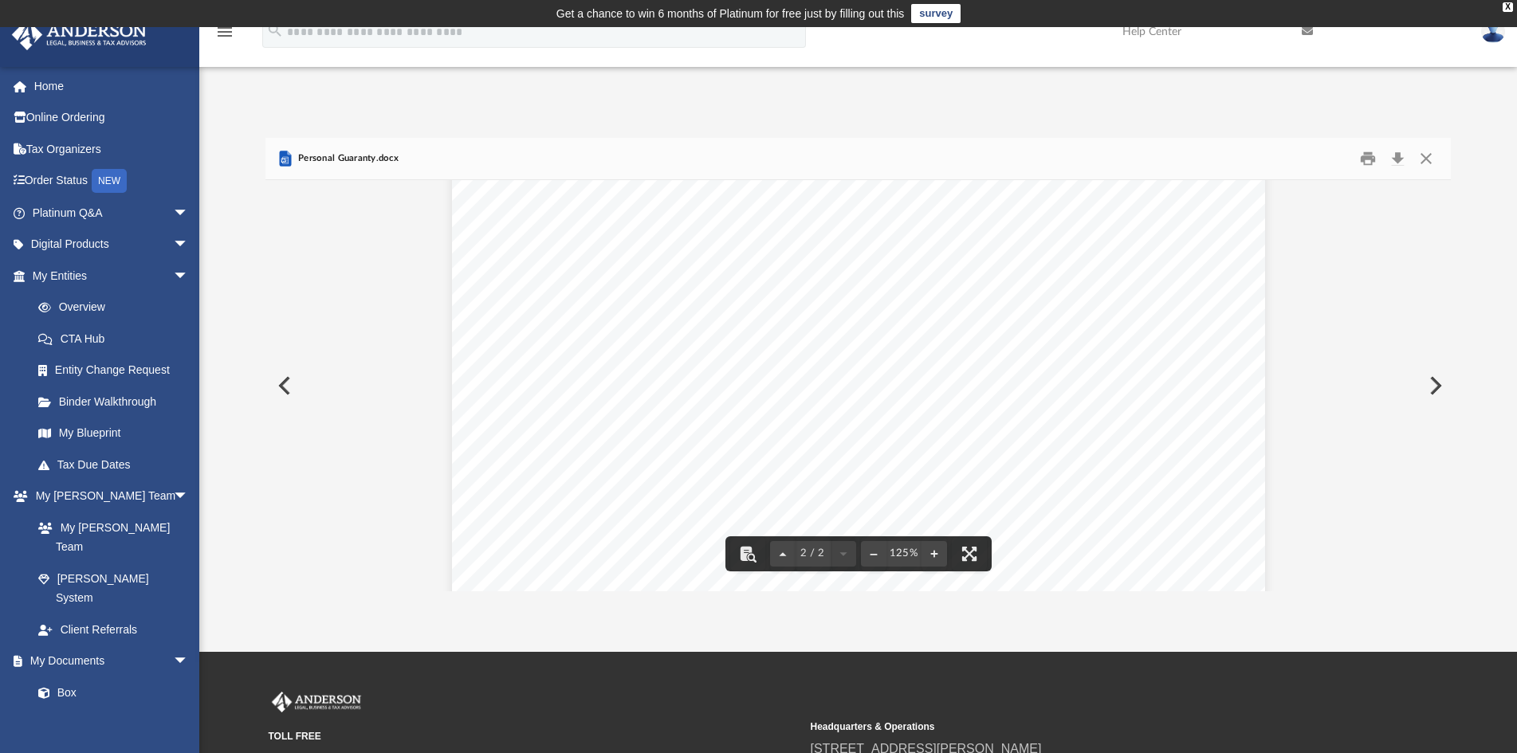
scroll to position [944, 0]
click at [1432, 382] on button "Preview" at bounding box center [1433, 385] width 35 height 45
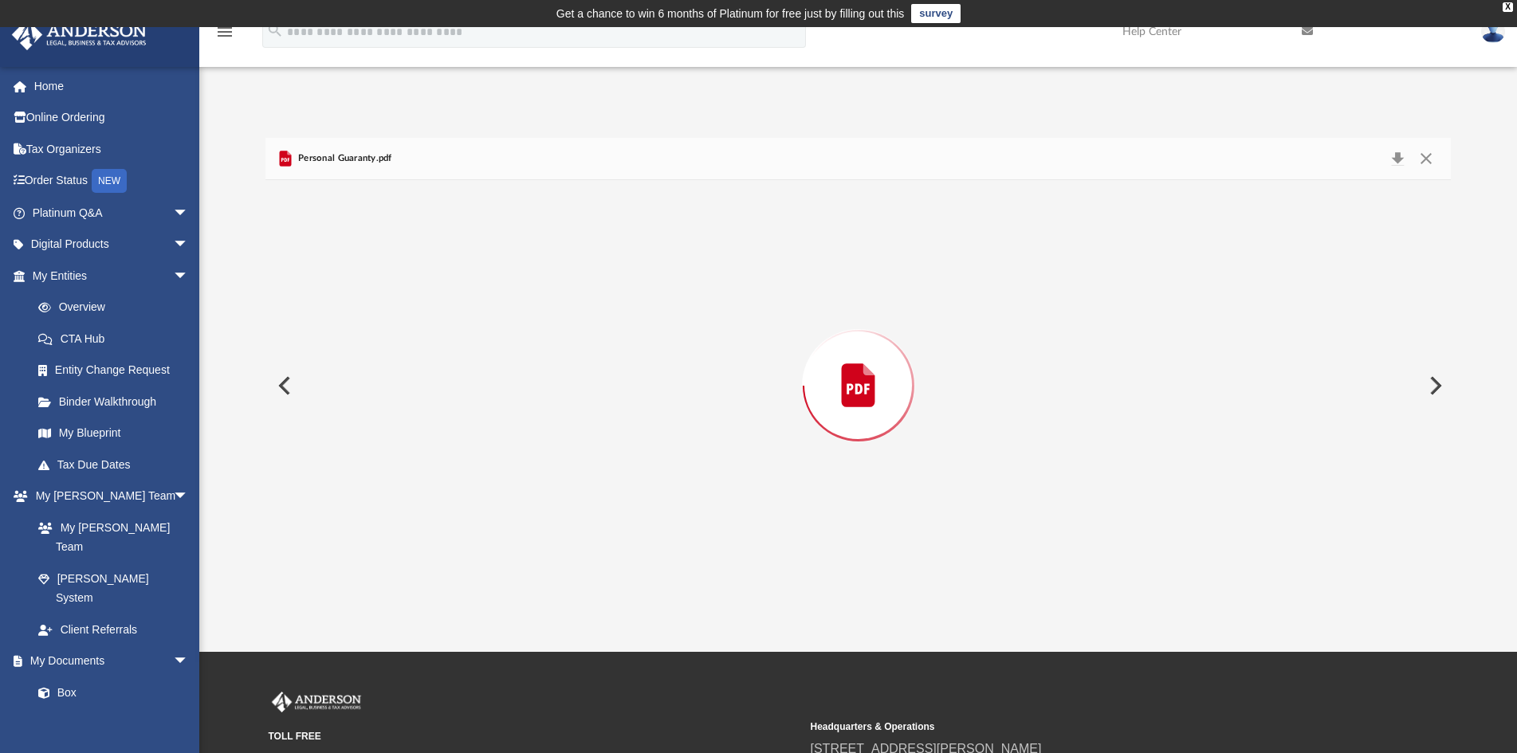
click at [1432, 382] on button "Preview" at bounding box center [1433, 385] width 35 height 45
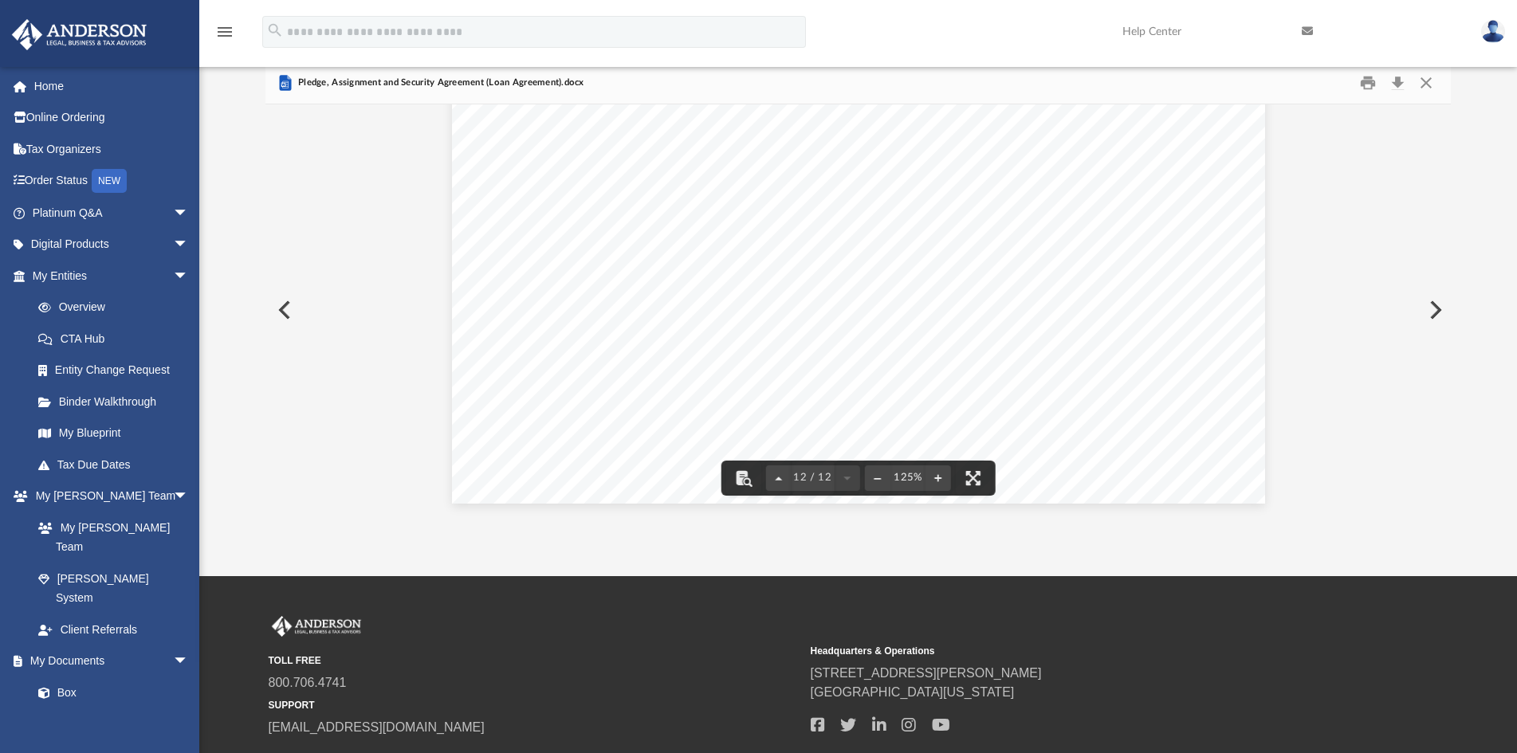
scroll to position [184, 0]
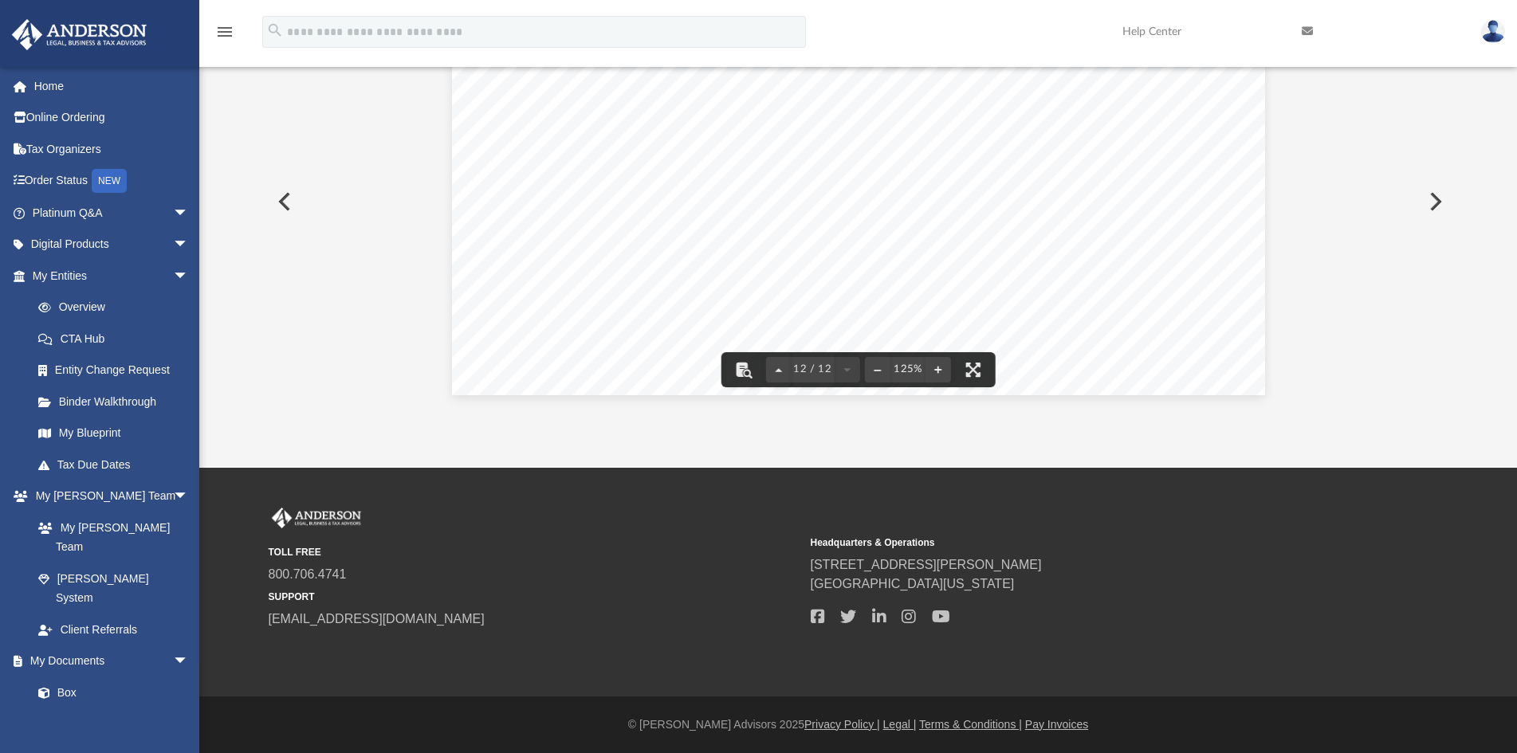
click at [1433, 210] on button "Preview" at bounding box center [1433, 201] width 35 height 45
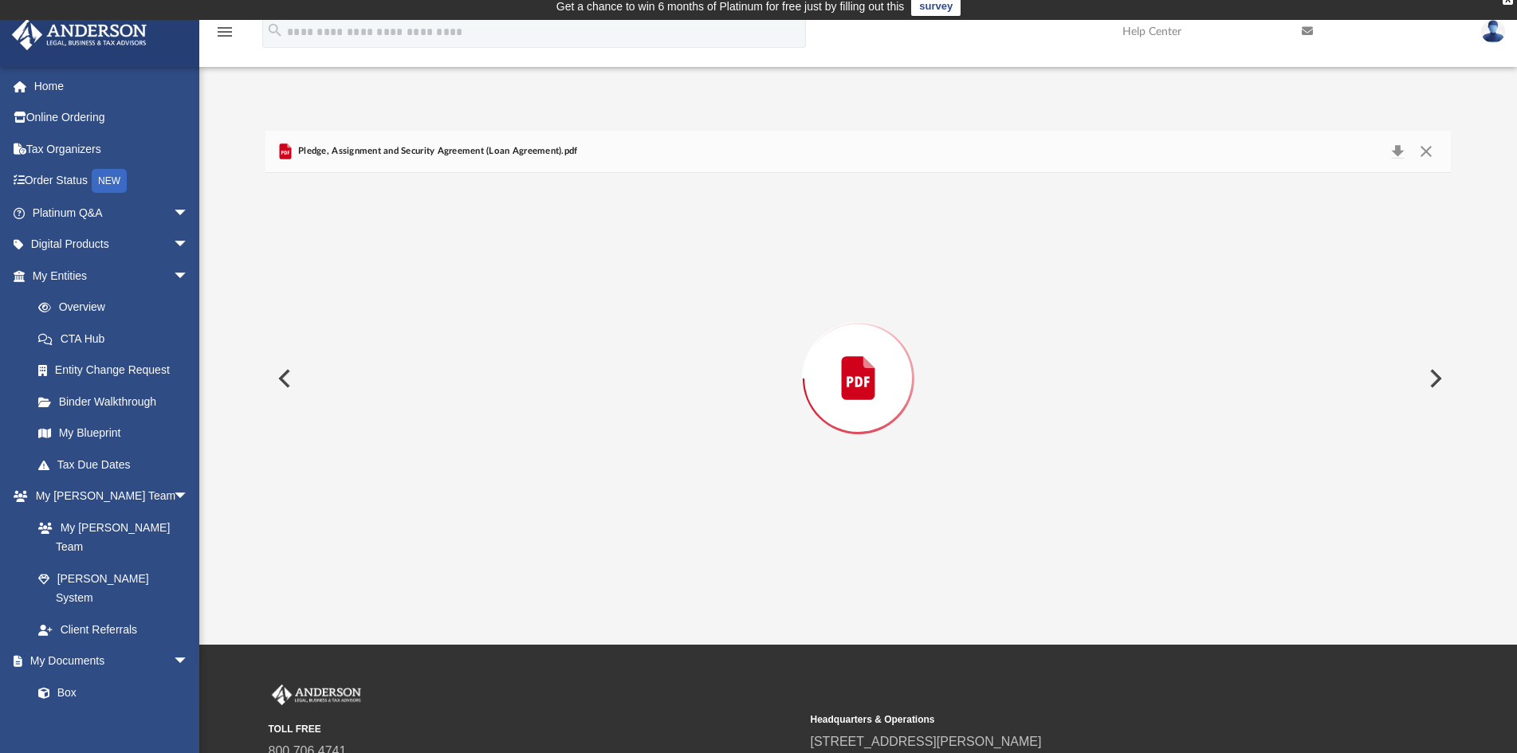
scroll to position [0, 0]
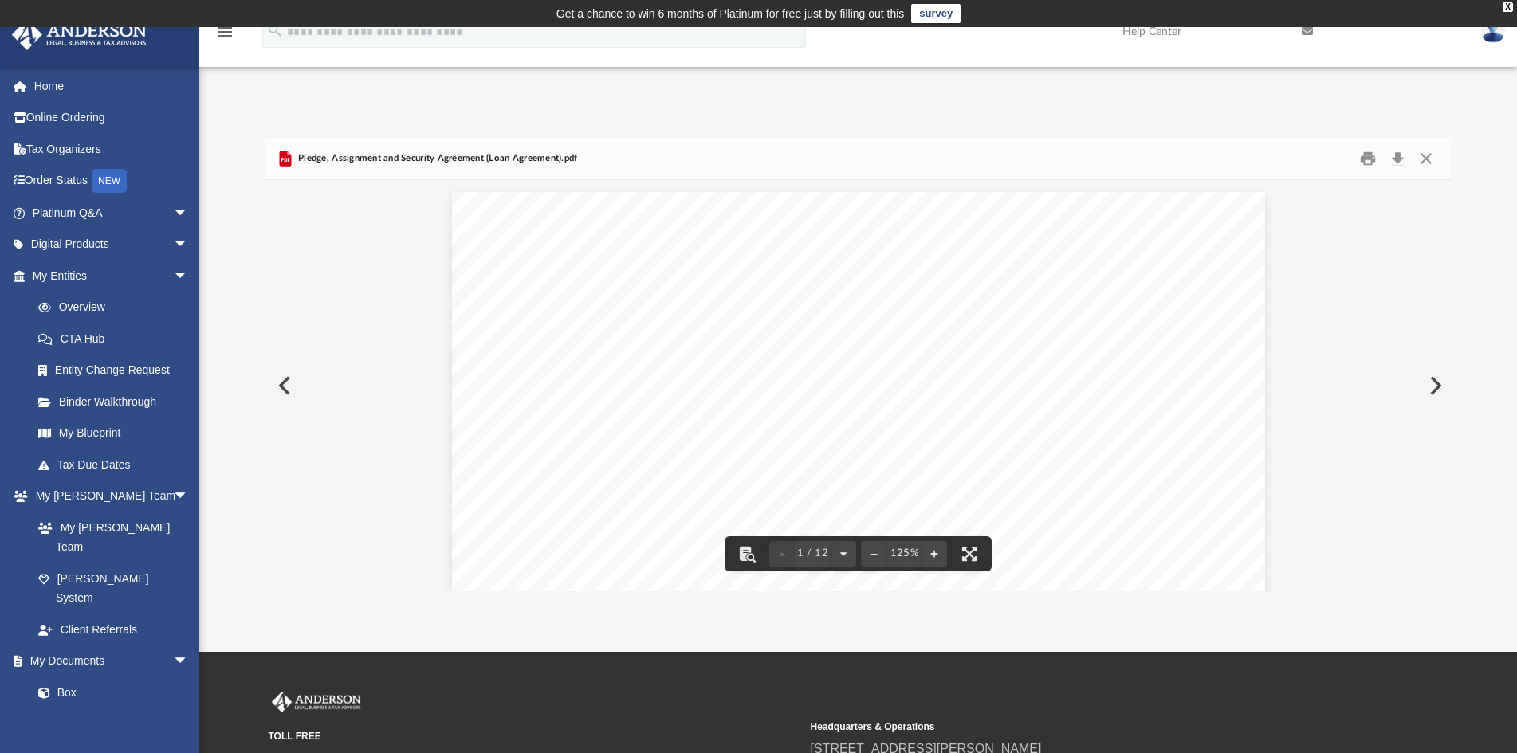
click at [1435, 380] on button "Preview" at bounding box center [1433, 385] width 35 height 45
click at [1436, 392] on button "Preview" at bounding box center [1433, 385] width 35 height 45
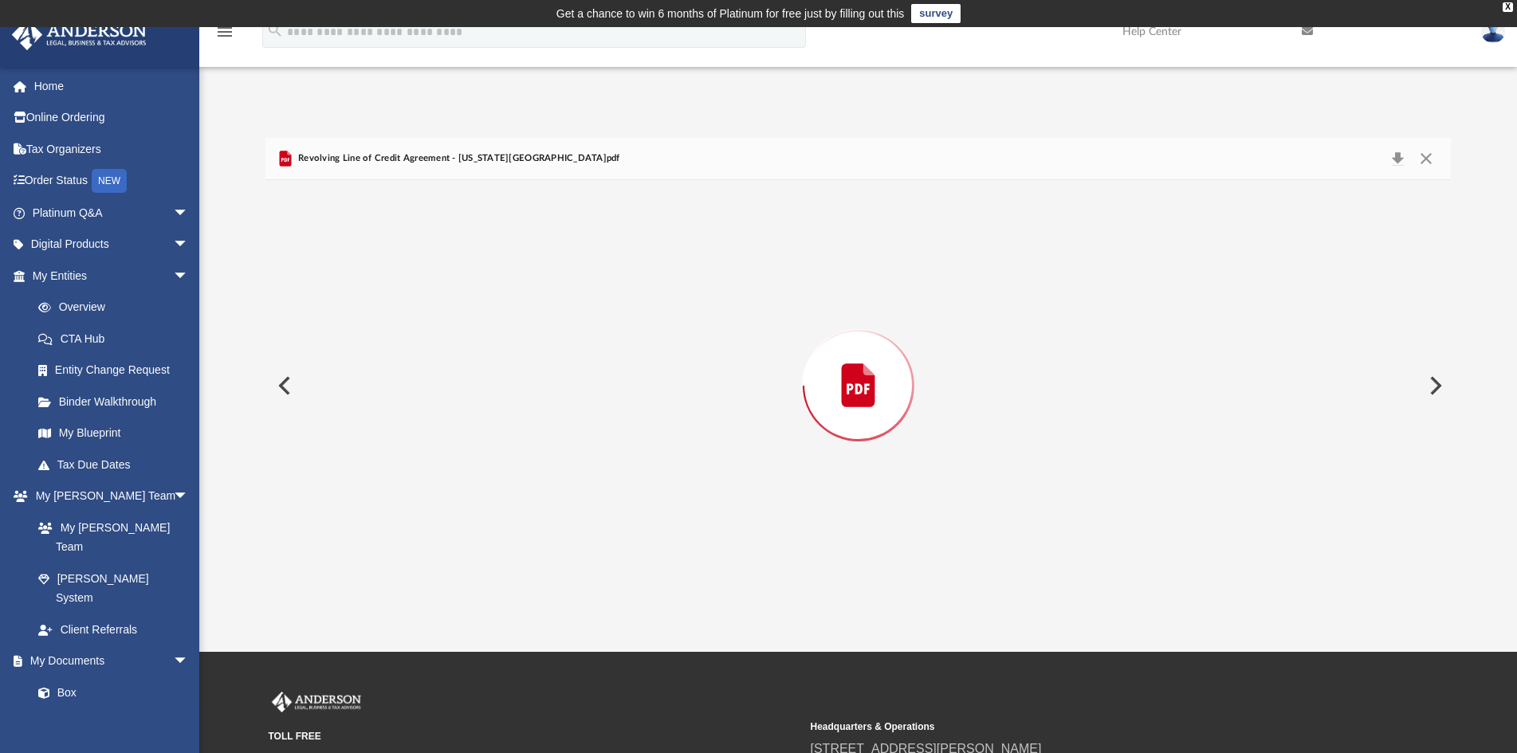
click at [1436, 392] on button "Preview" at bounding box center [1433, 385] width 35 height 45
click at [1432, 395] on button "Preview" at bounding box center [1433, 385] width 35 height 45
click at [1432, 395] on div "Preview" at bounding box center [858, 385] width 1186 height 411
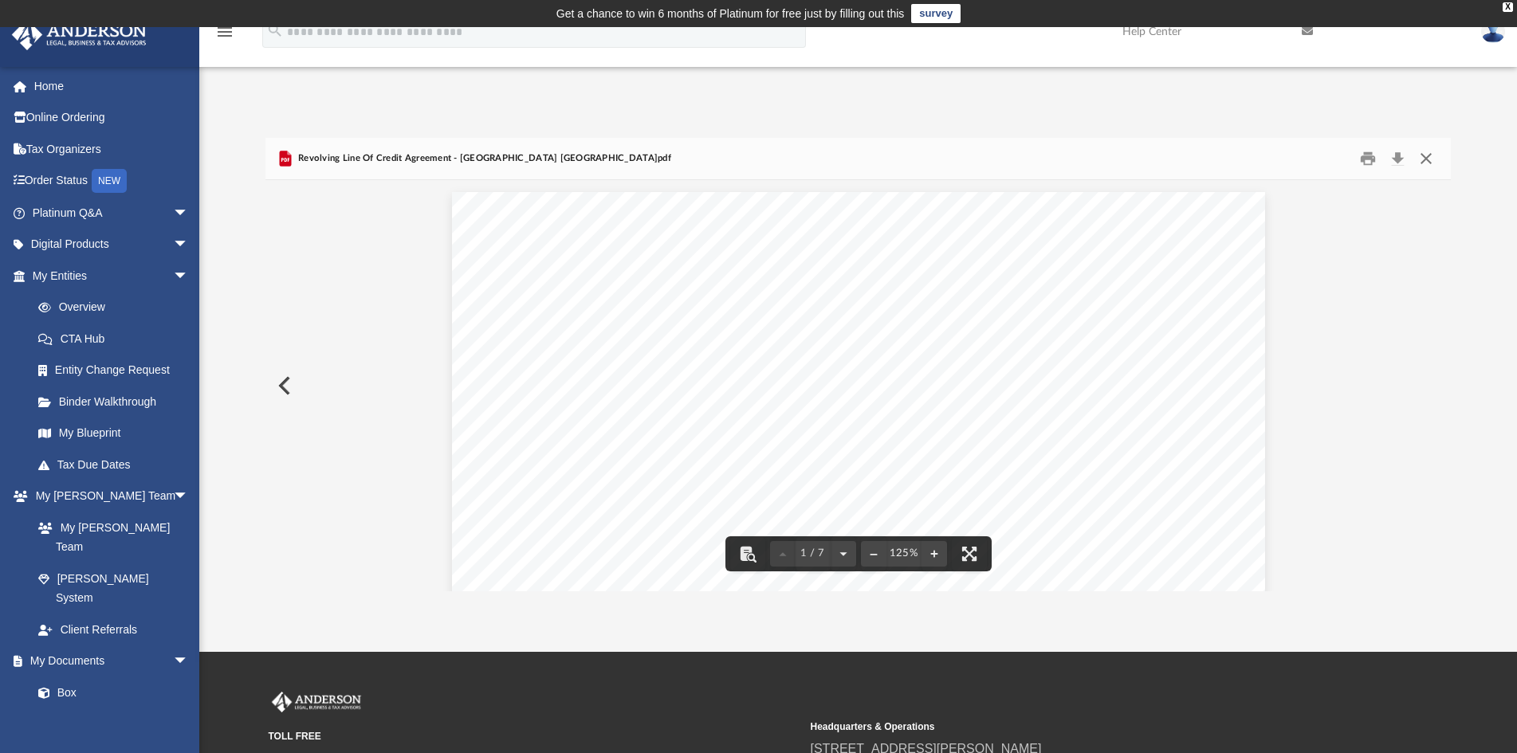
click at [1417, 157] on button "Close" at bounding box center [1426, 158] width 29 height 25
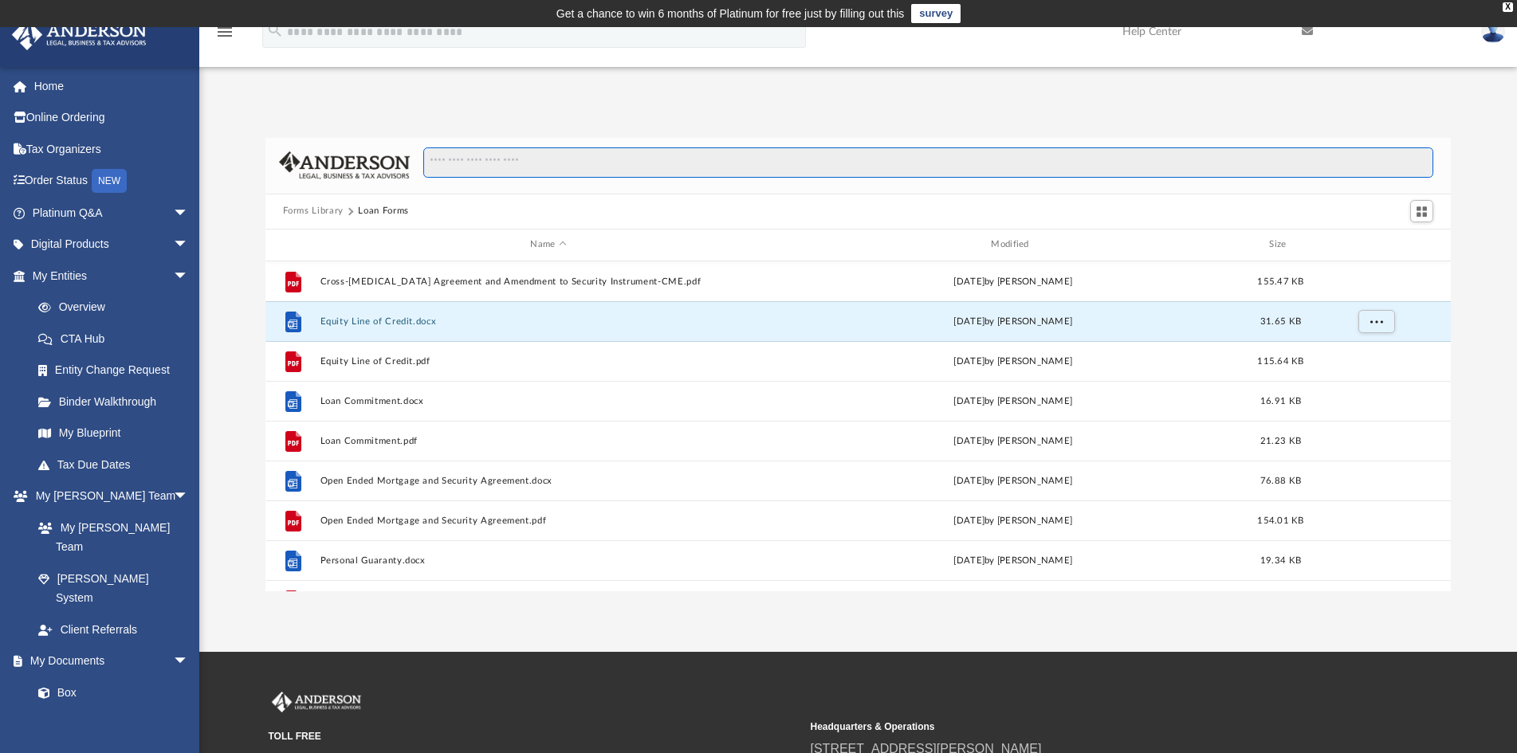
click at [626, 164] on input "Search files and folders" at bounding box center [928, 162] width 1010 height 30
click at [285, 215] on button "Forms Library" at bounding box center [313, 211] width 61 height 14
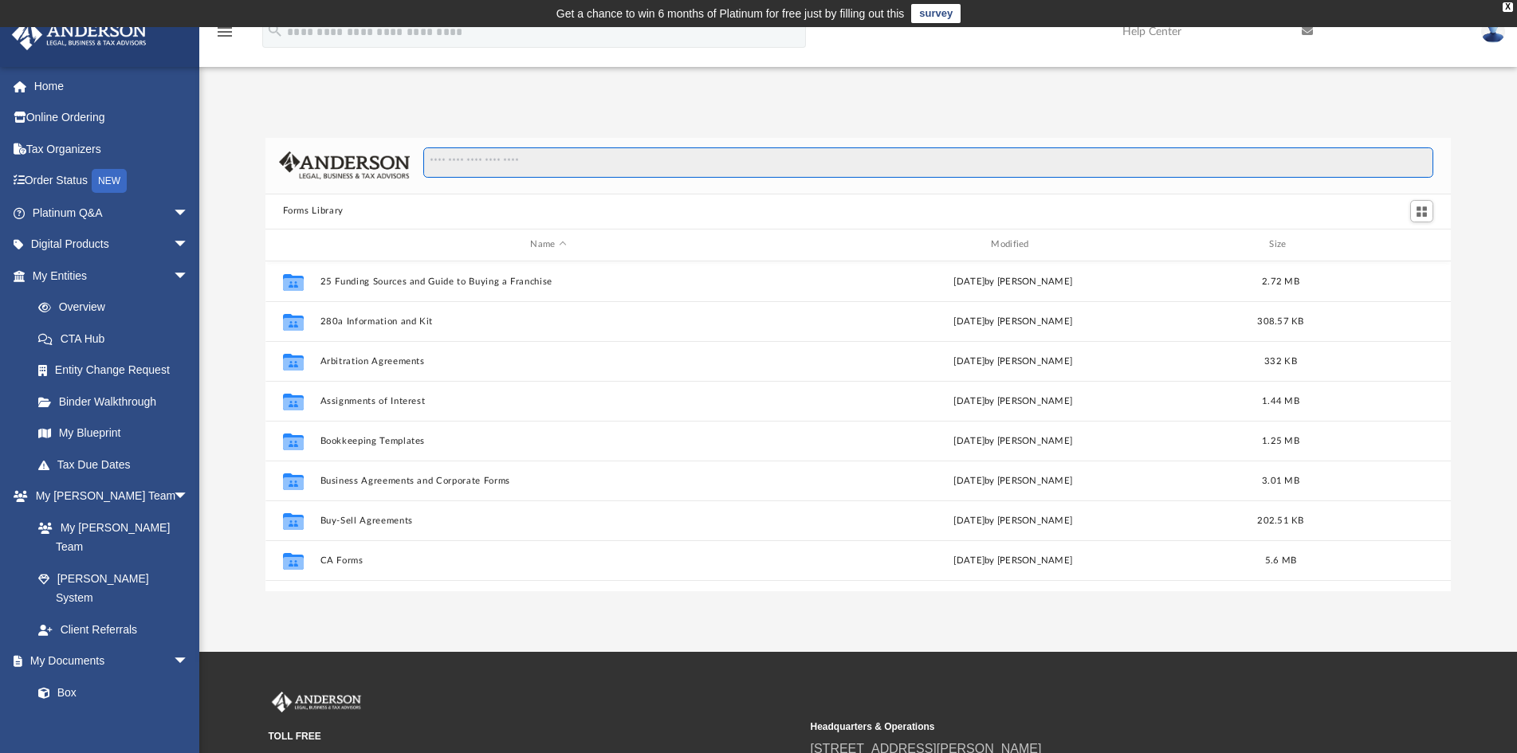
click at [539, 162] on input "Search files and folders" at bounding box center [928, 162] width 1010 height 30
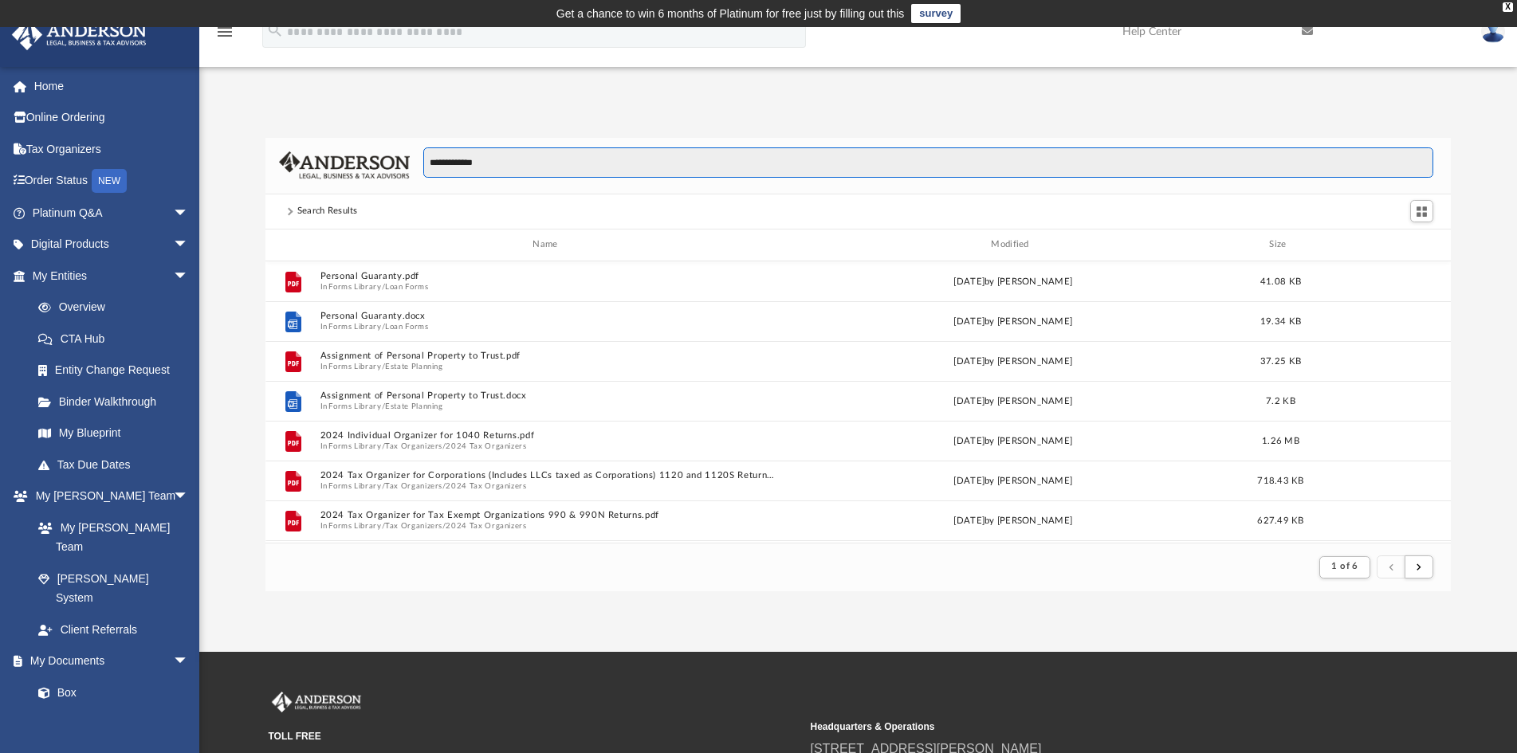
scroll to position [300, 1172]
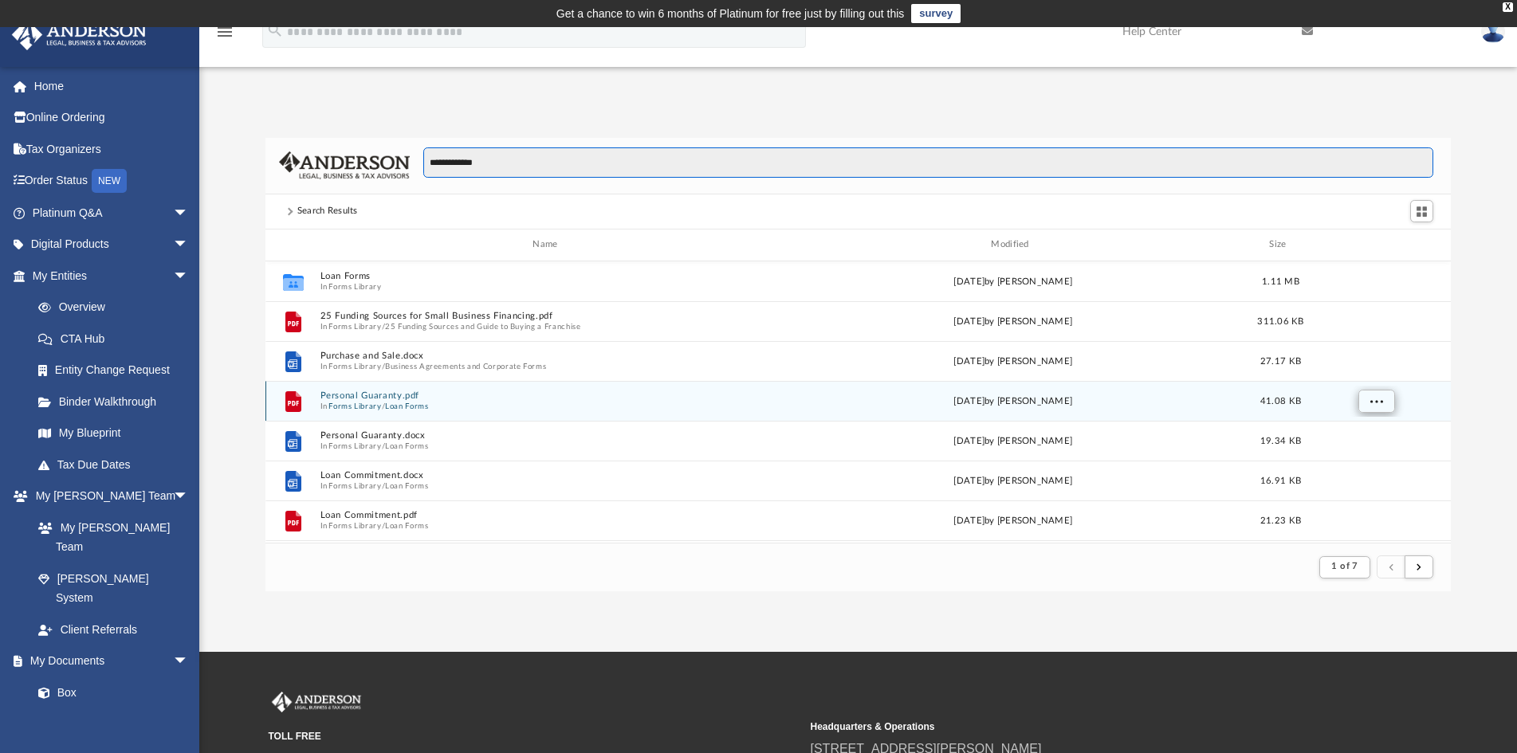
type input "**********"
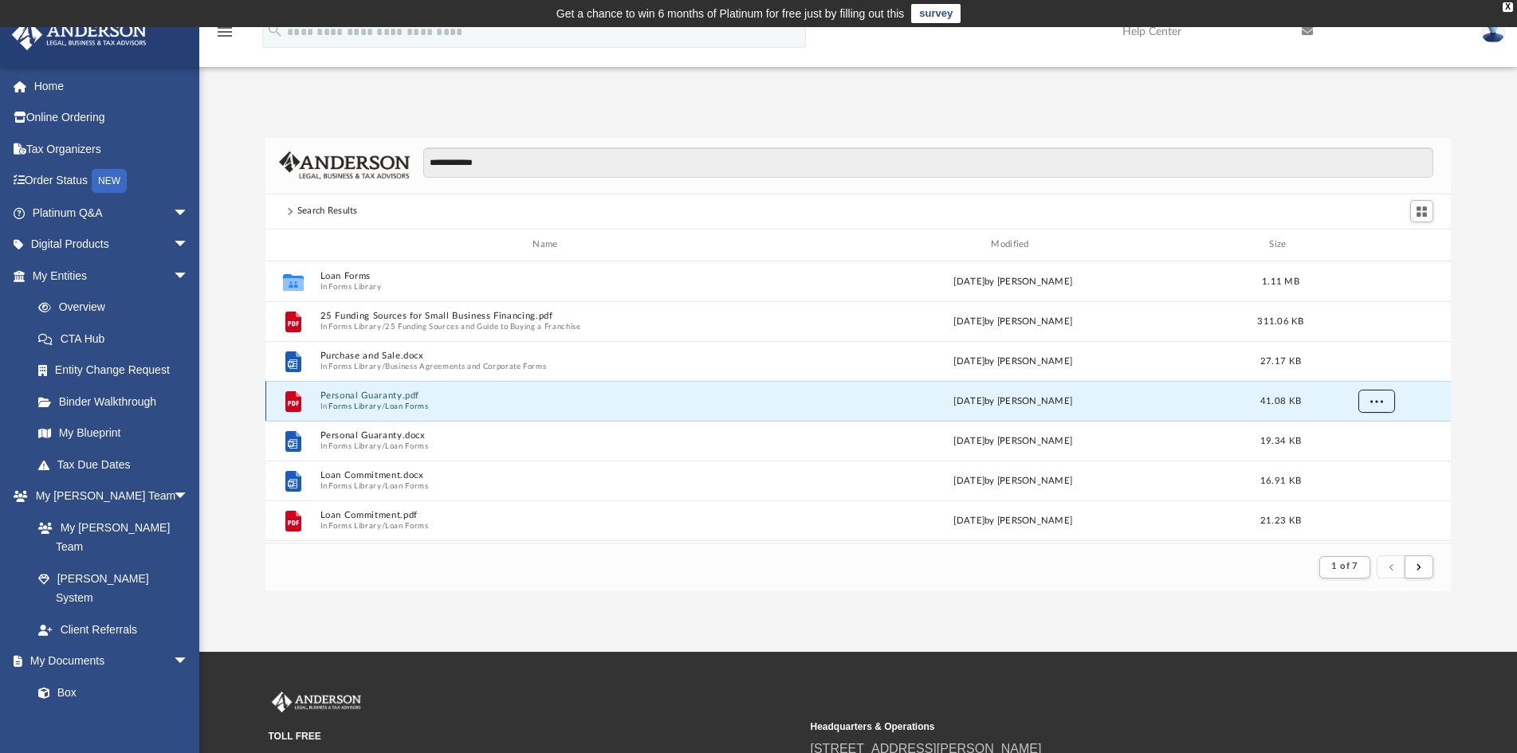
click at [1381, 401] on button "More options" at bounding box center [1375, 401] width 37 height 24
click at [1377, 436] on li "Preview" at bounding box center [1361, 434] width 46 height 17
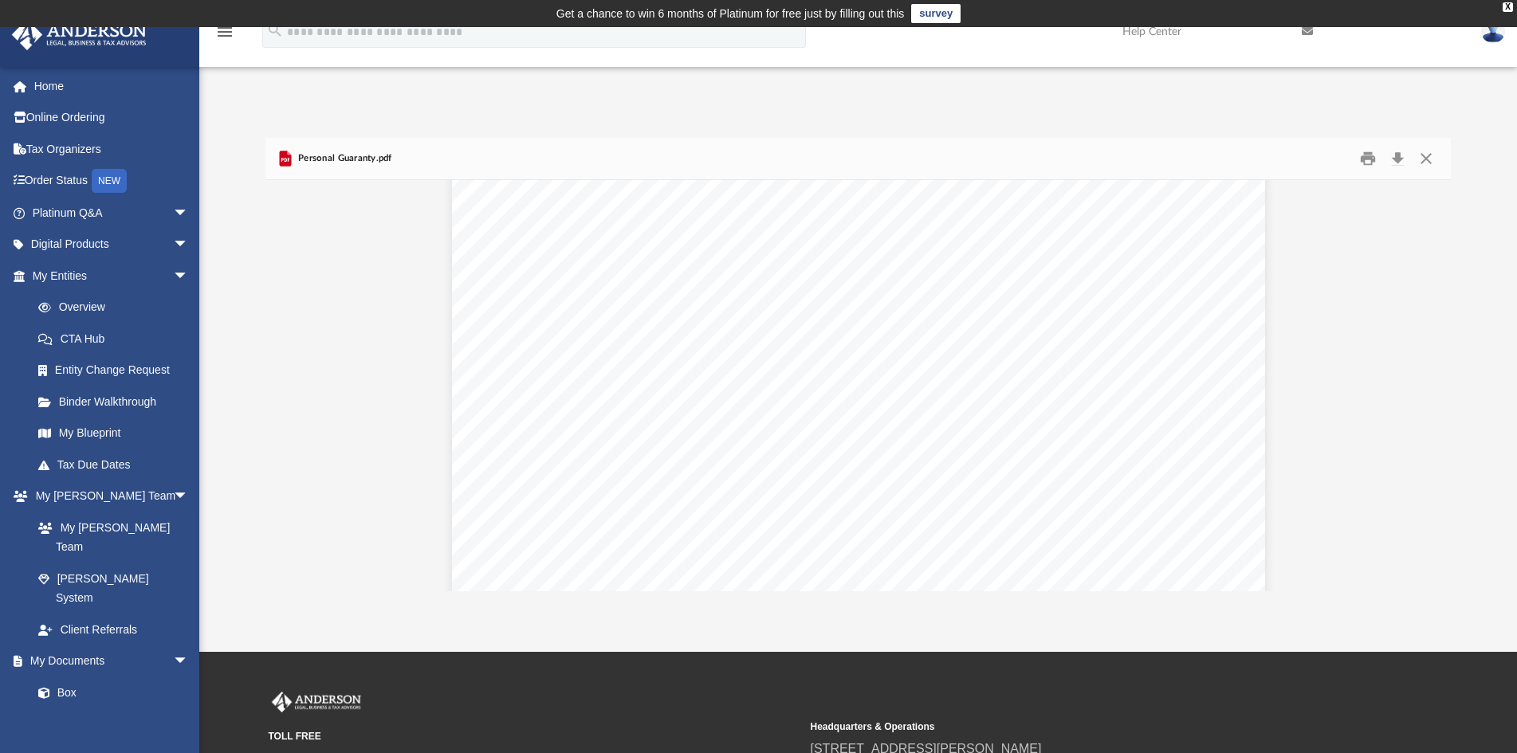
scroll to position [465, 0]
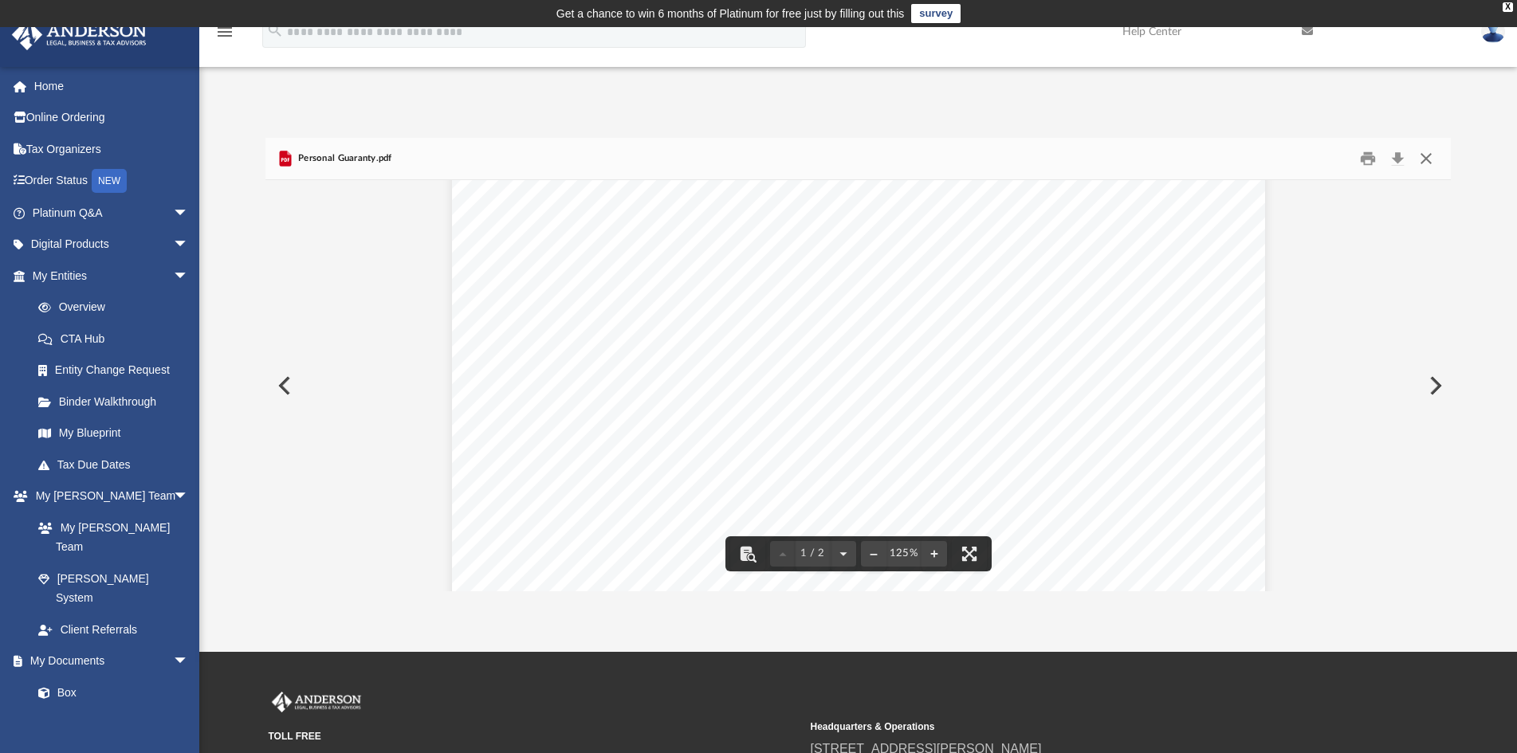
click at [1430, 151] on button "Close" at bounding box center [1426, 158] width 29 height 25
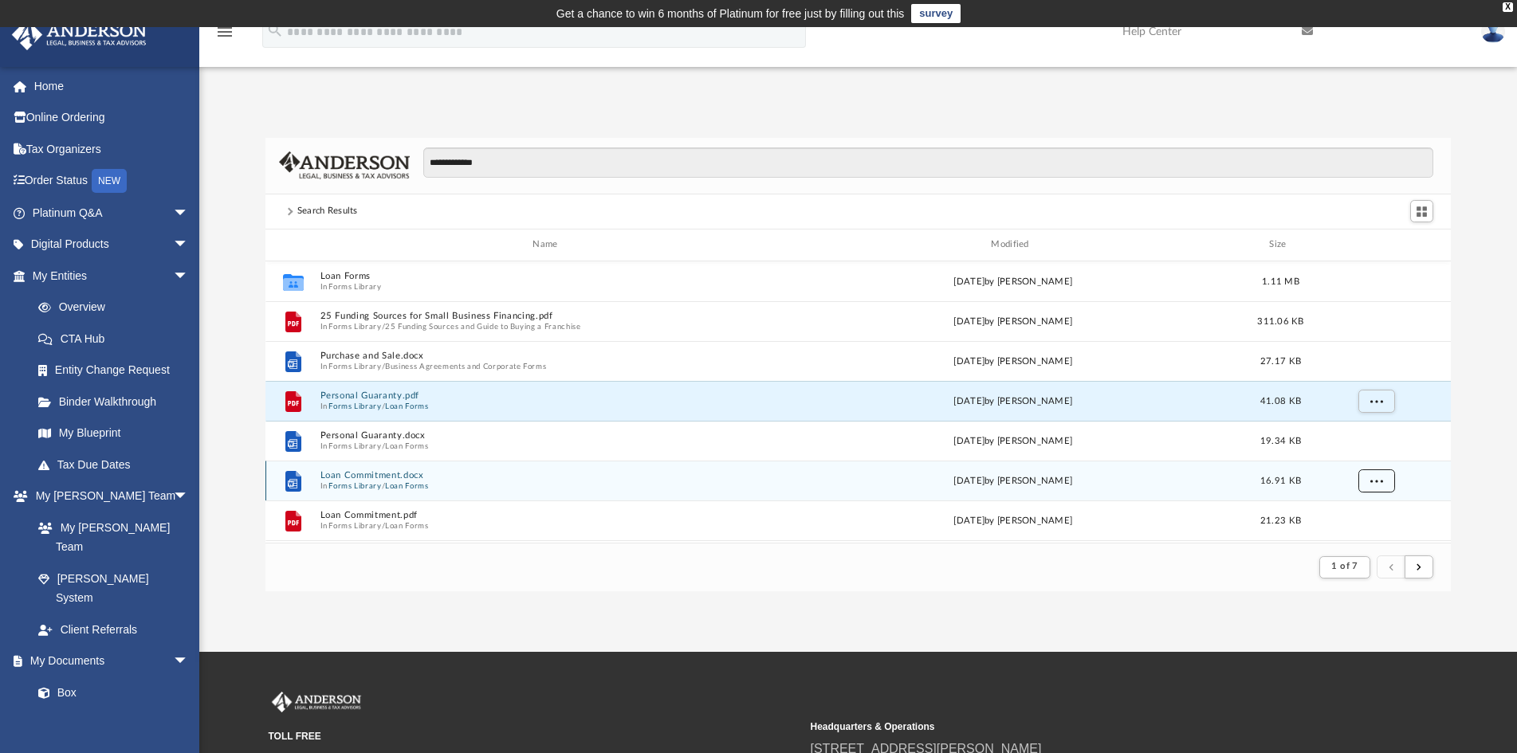
click at [1369, 476] on button "More options" at bounding box center [1375, 481] width 37 height 24
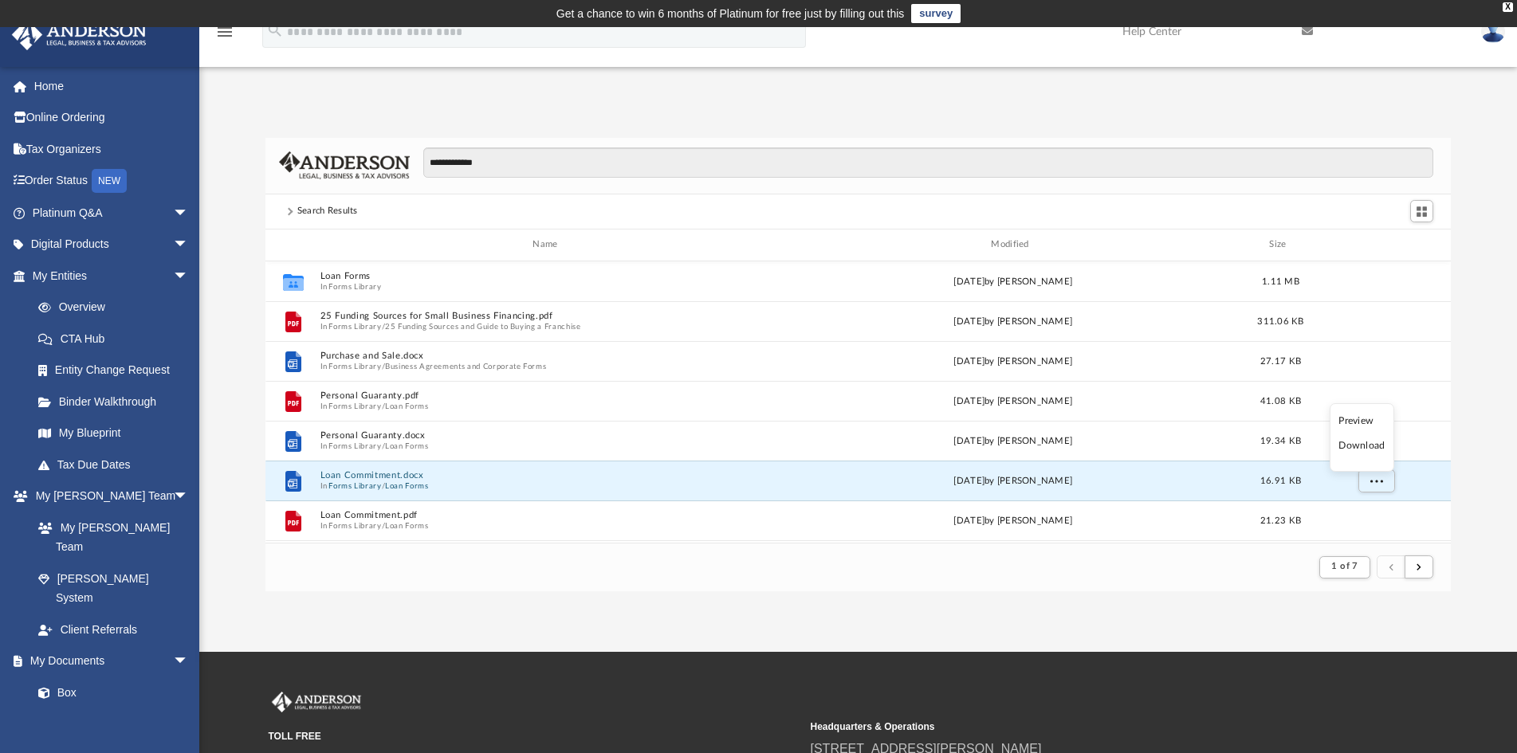
click at [1352, 421] on li "Preview" at bounding box center [1361, 421] width 46 height 17
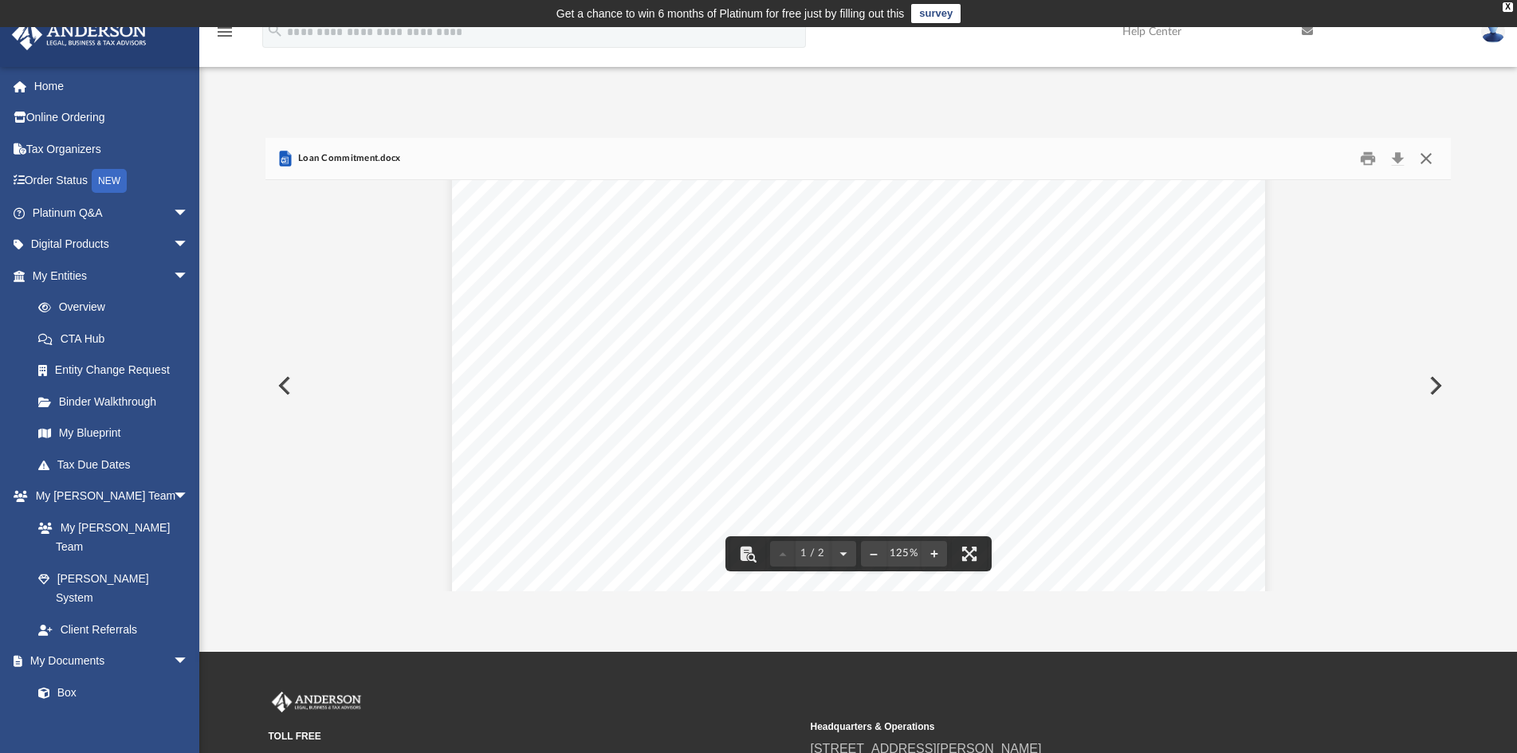
click at [1425, 156] on button "Close" at bounding box center [1426, 158] width 29 height 25
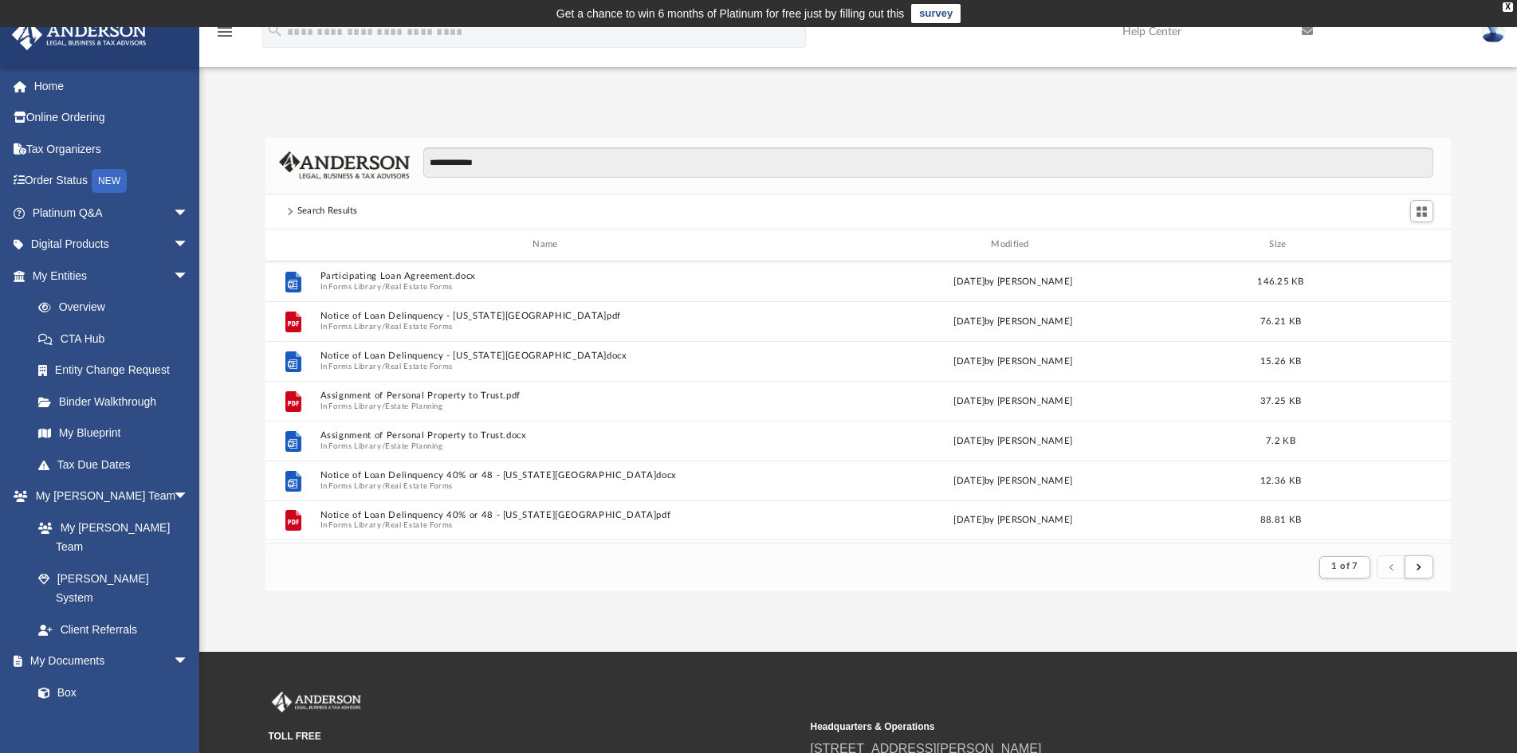
scroll to position [478, 0]
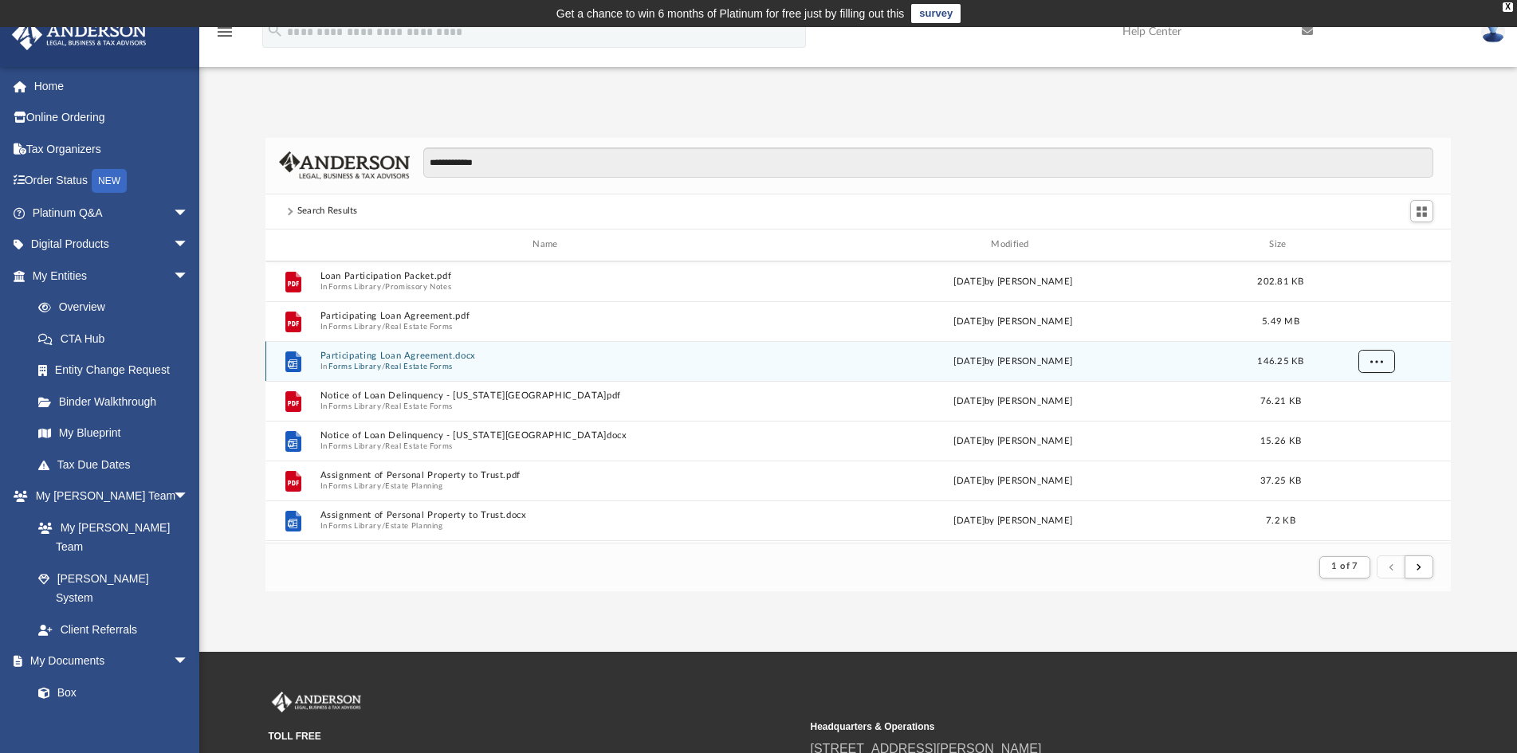
click at [1372, 355] on button "More options" at bounding box center [1375, 361] width 37 height 24
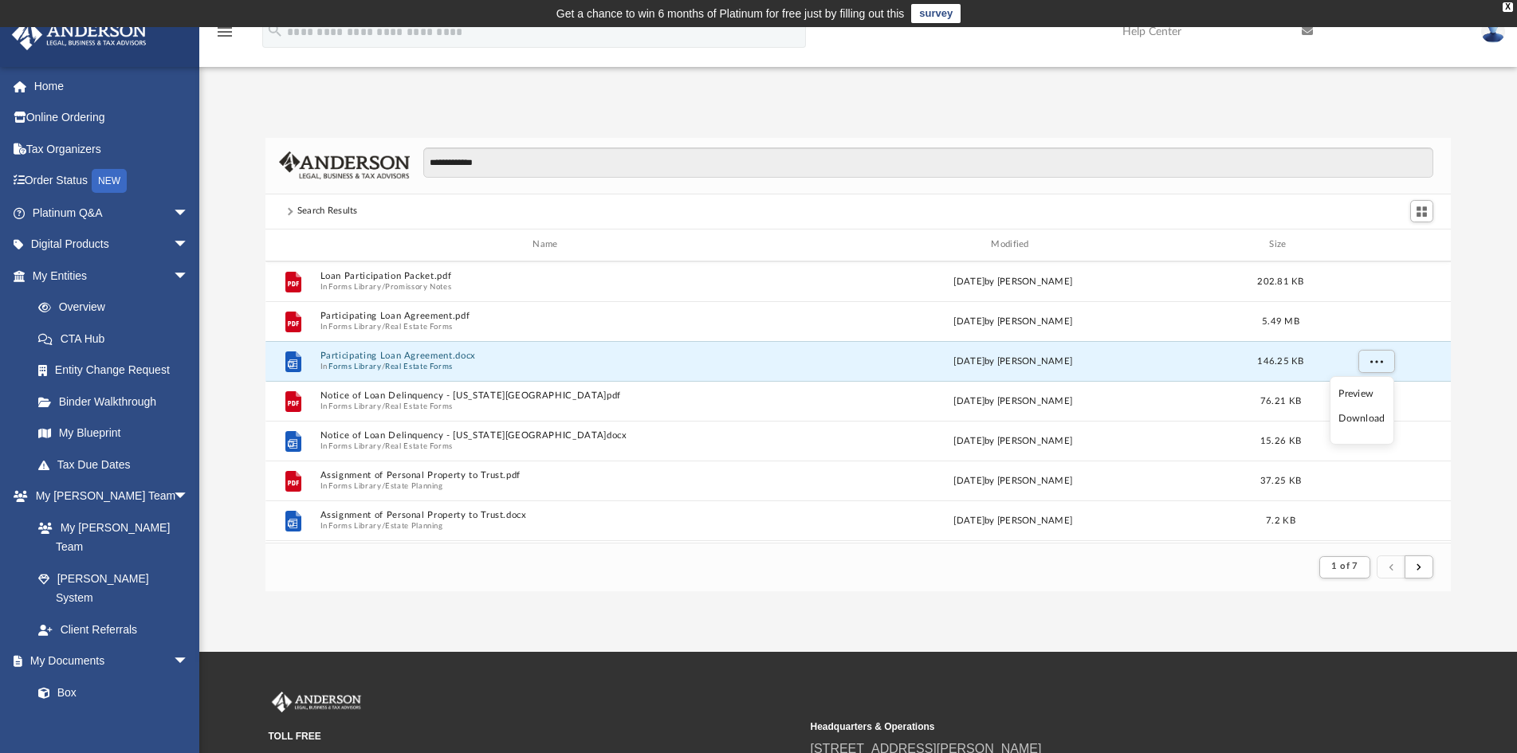
click at [1357, 389] on li "Preview" at bounding box center [1361, 394] width 46 height 17
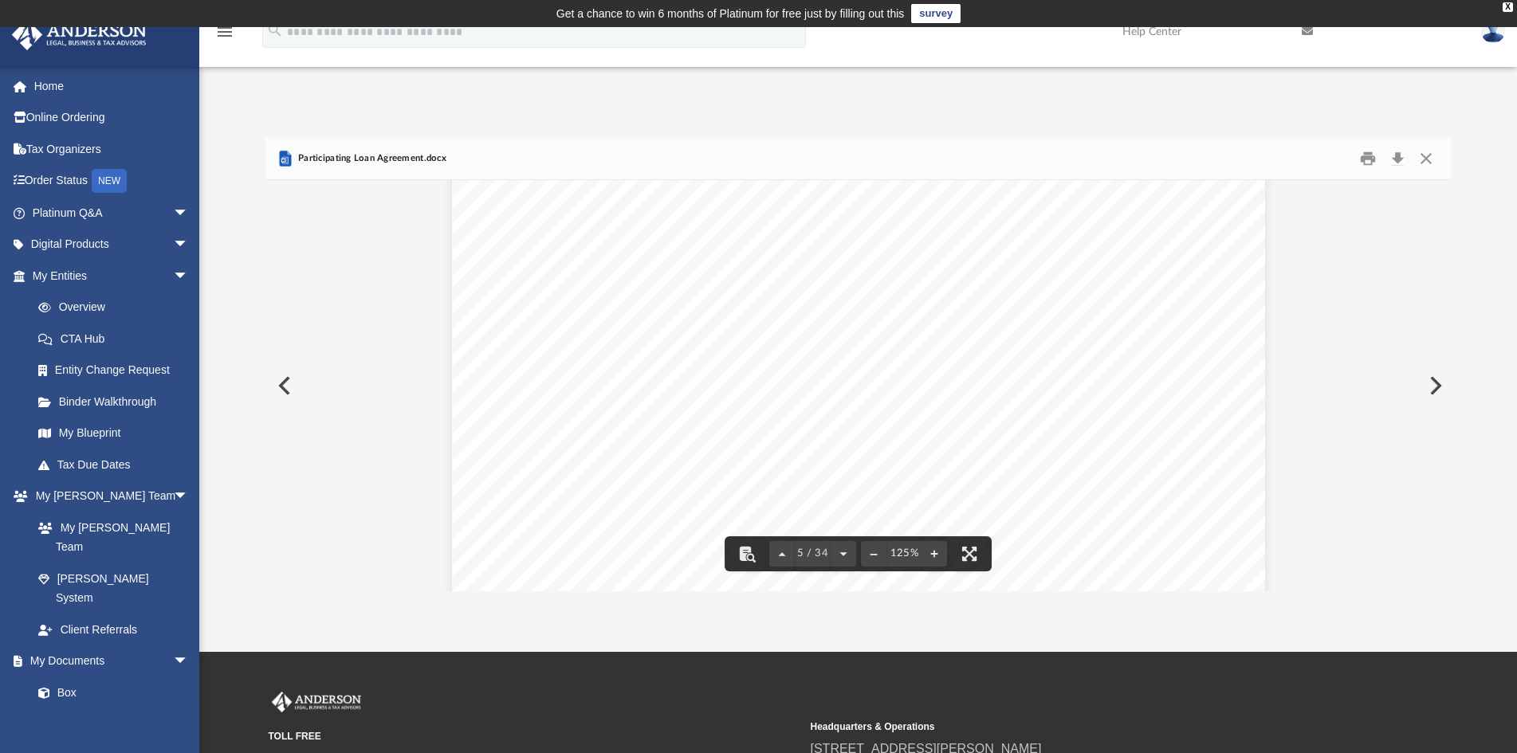
scroll to position [5101, 0]
click at [1420, 159] on button "Close" at bounding box center [1426, 158] width 29 height 25
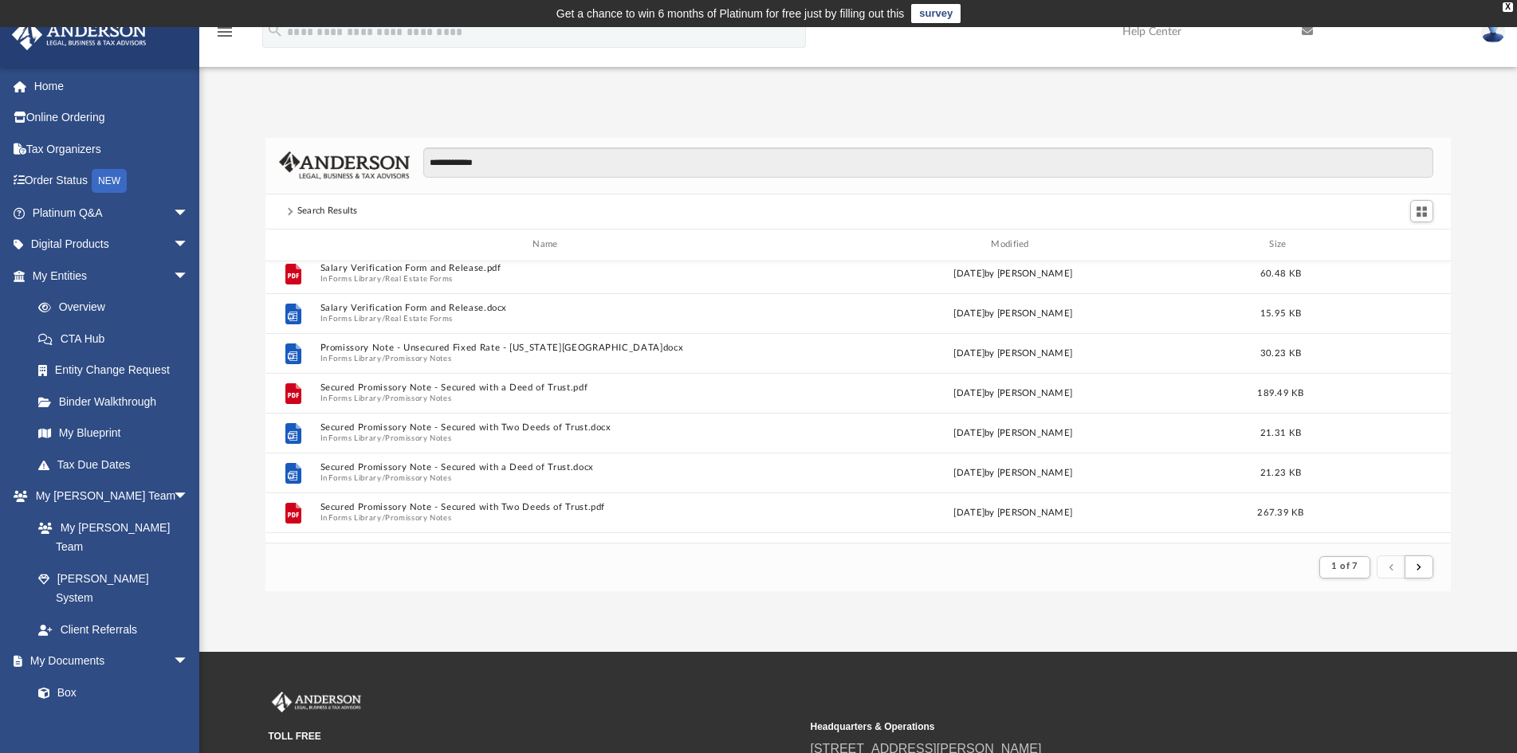
scroll to position [877, 0]
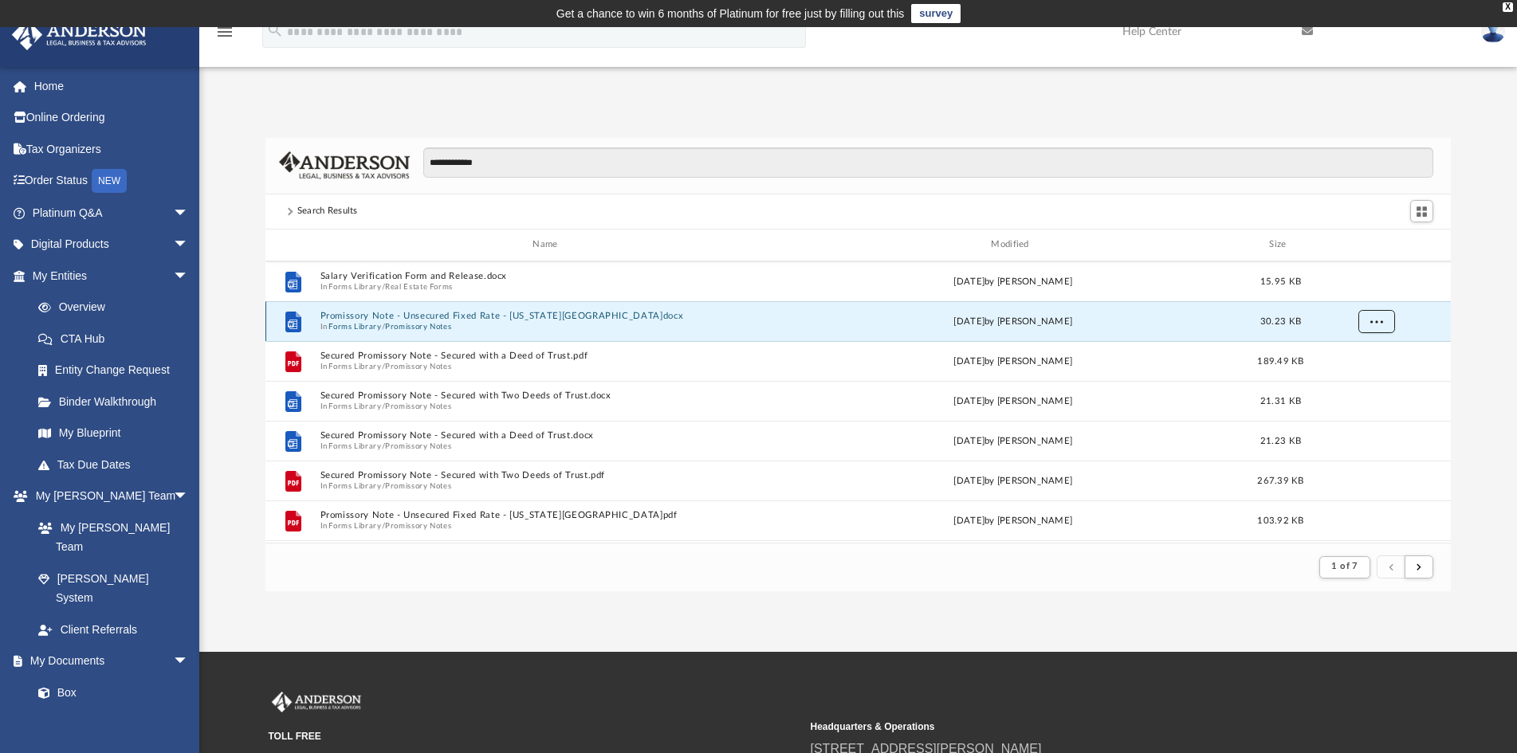
drag, startPoint x: 1143, startPoint y: 364, endPoint x: 1389, endPoint y: 320, distance: 250.3
click at [1389, 320] on button "More options" at bounding box center [1375, 321] width 37 height 24
click at [1373, 355] on li "Preview" at bounding box center [1361, 354] width 46 height 17
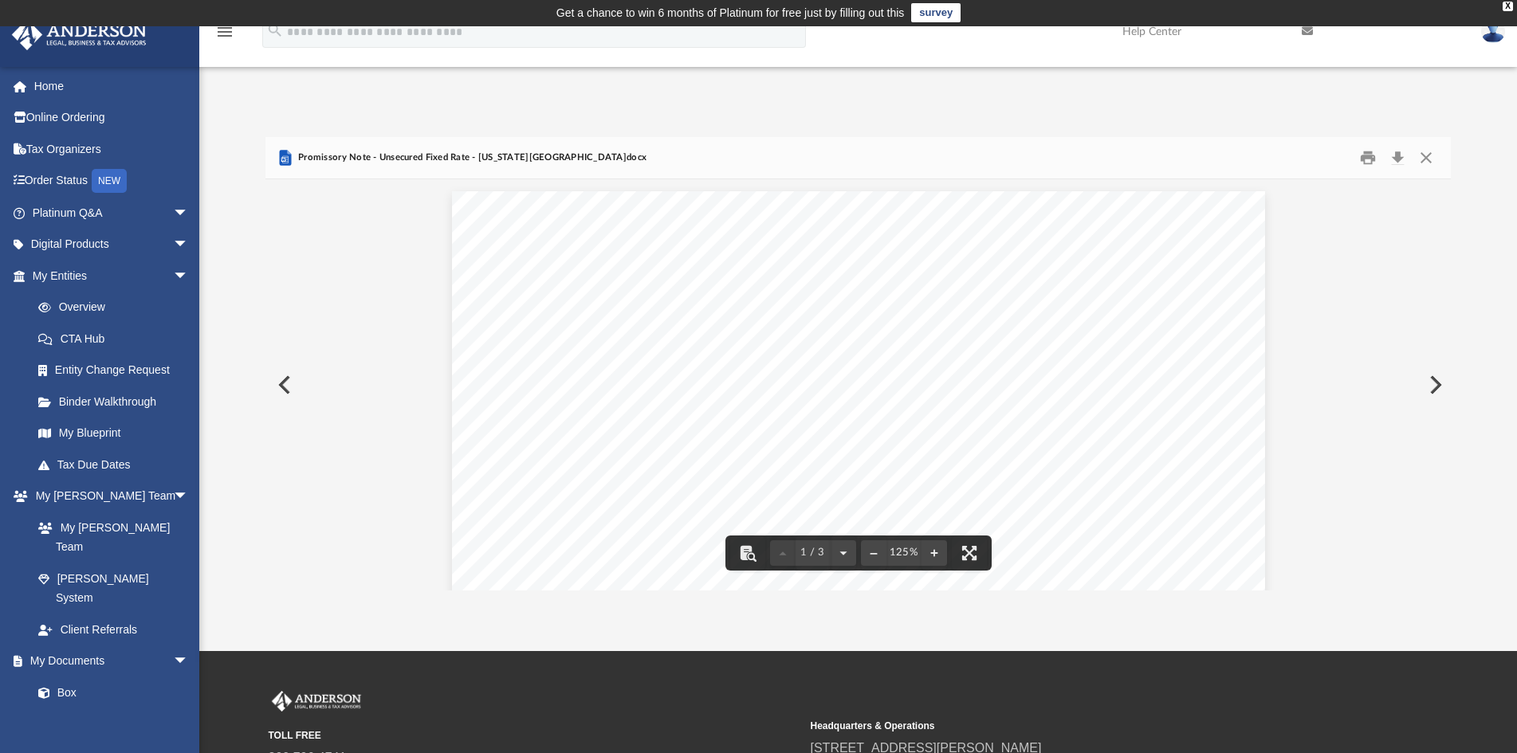
scroll to position [0, 0]
